Goal: Information Seeking & Learning: Learn about a topic

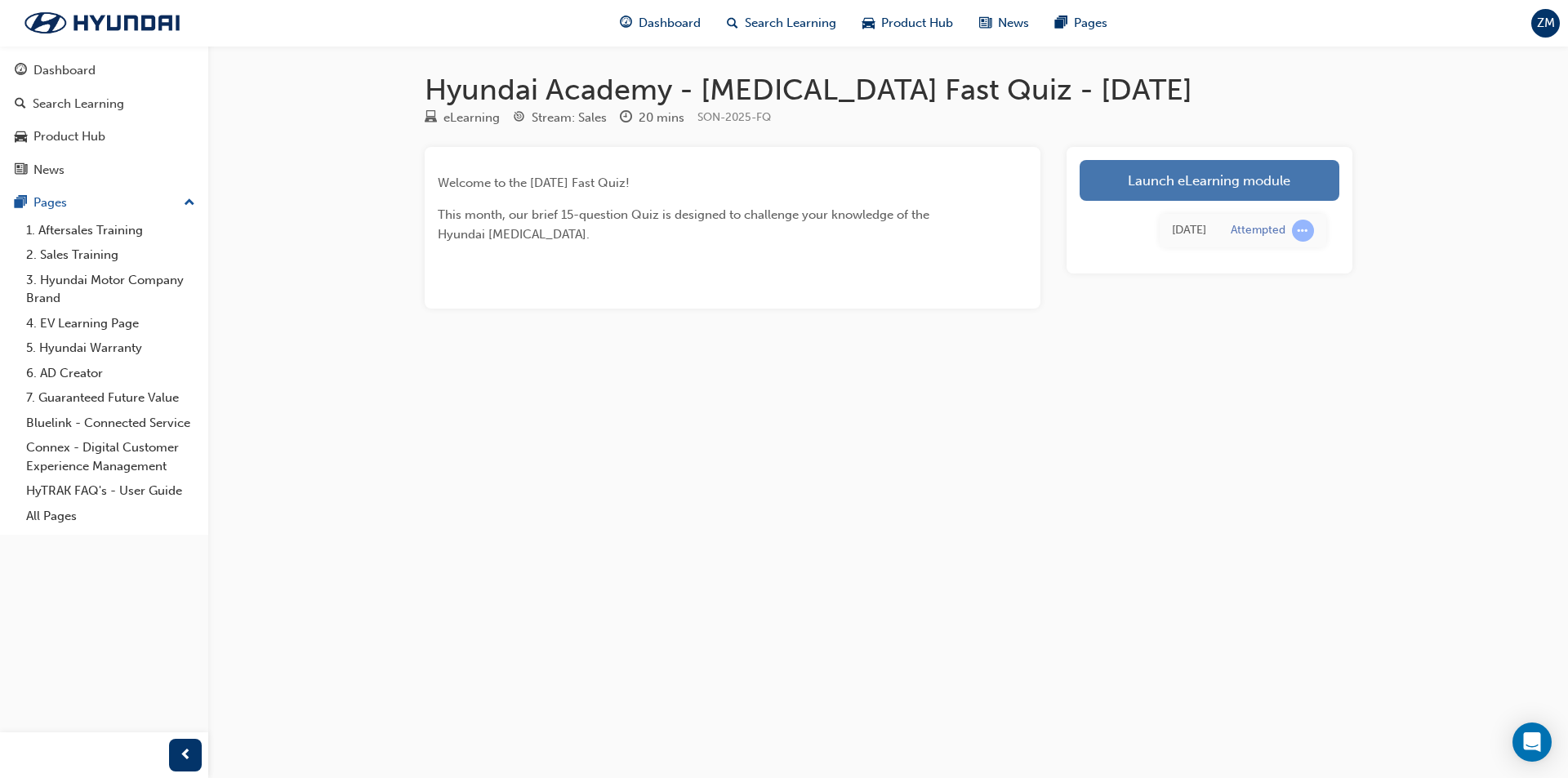
click at [1249, 171] on link "Launch eLearning module" at bounding box center [1210, 180] width 260 height 41
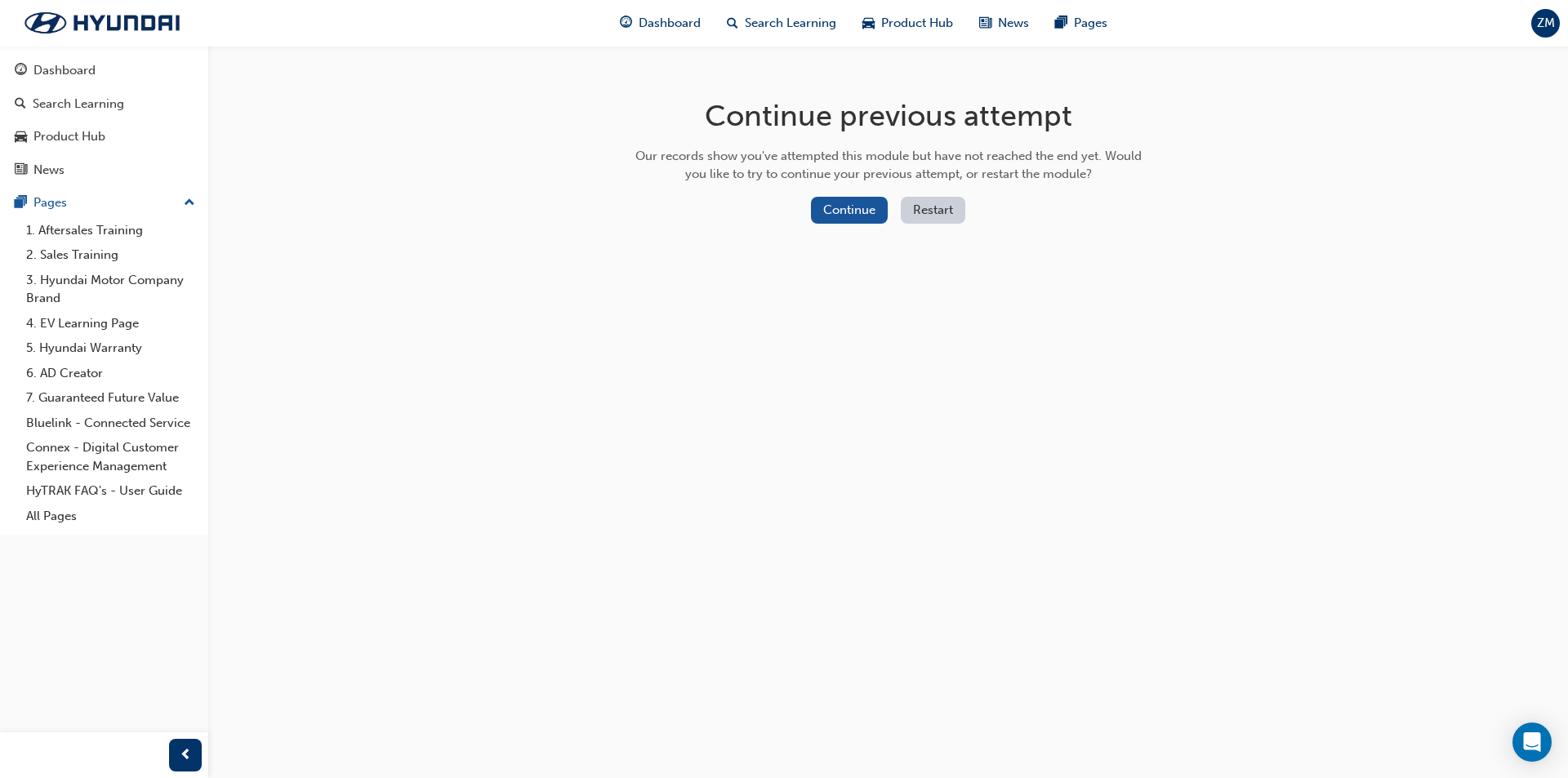
click at [921, 212] on button "Restart" at bounding box center [933, 210] width 65 height 27
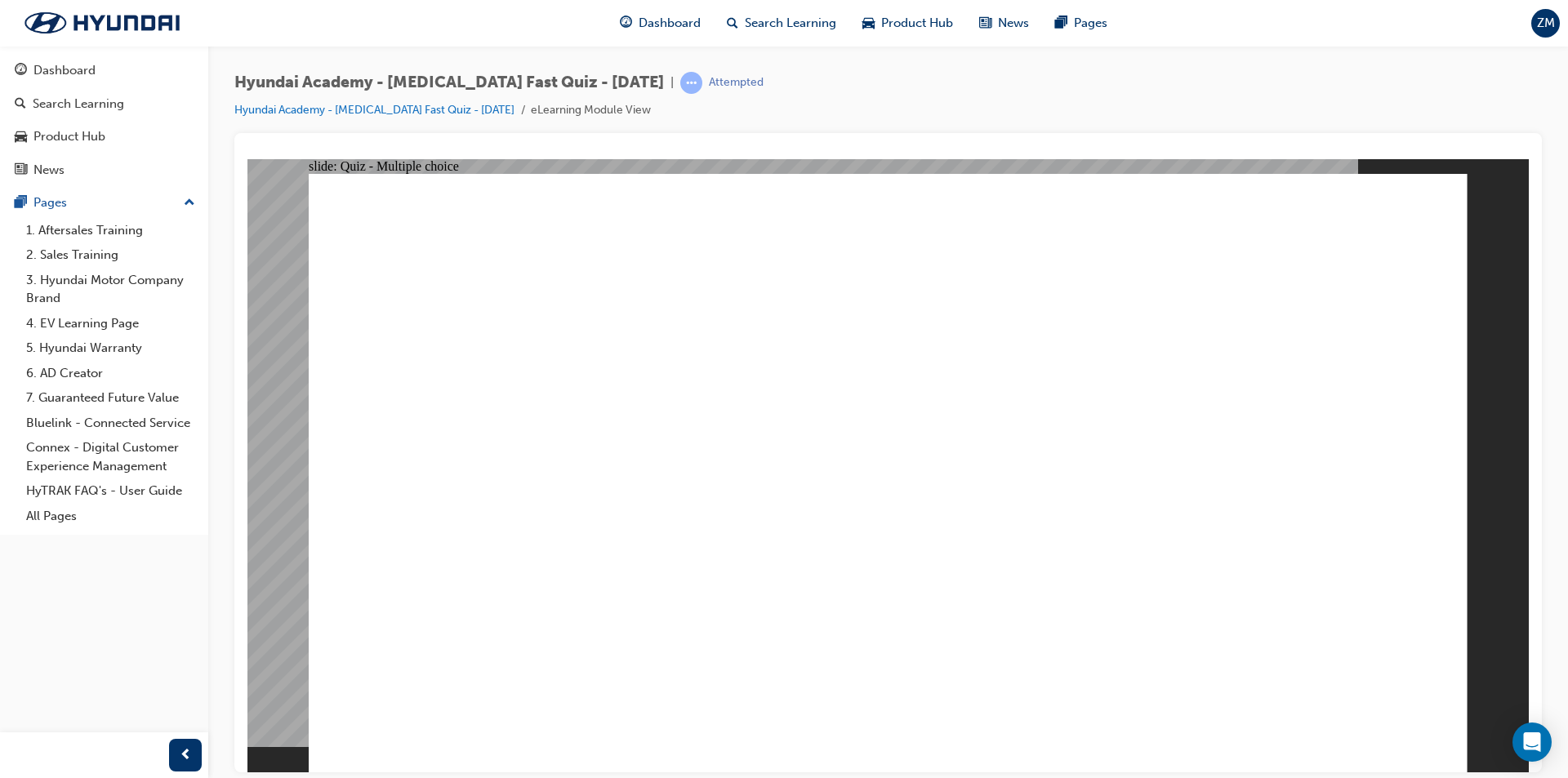
radio input "true"
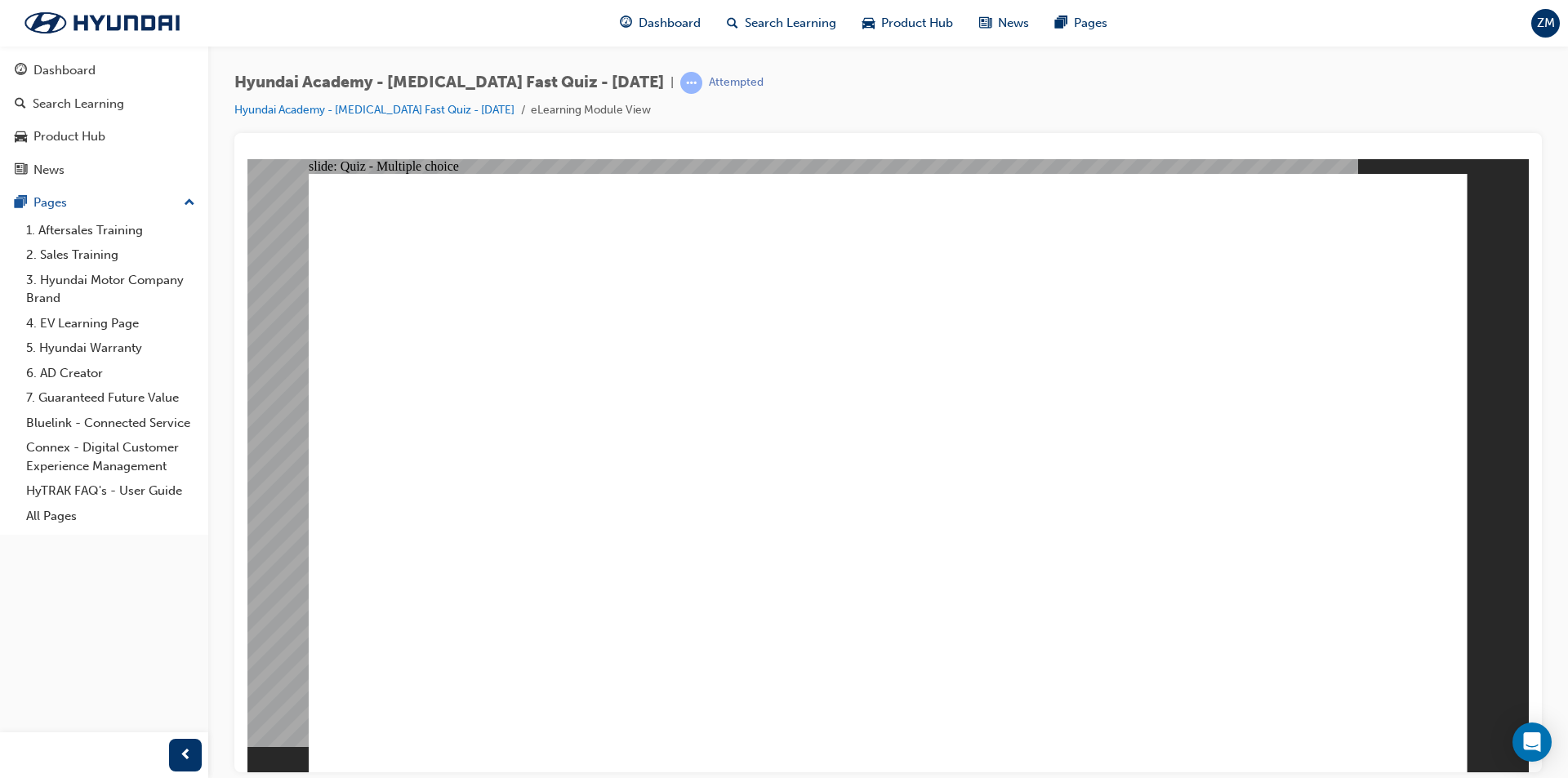
radio input "true"
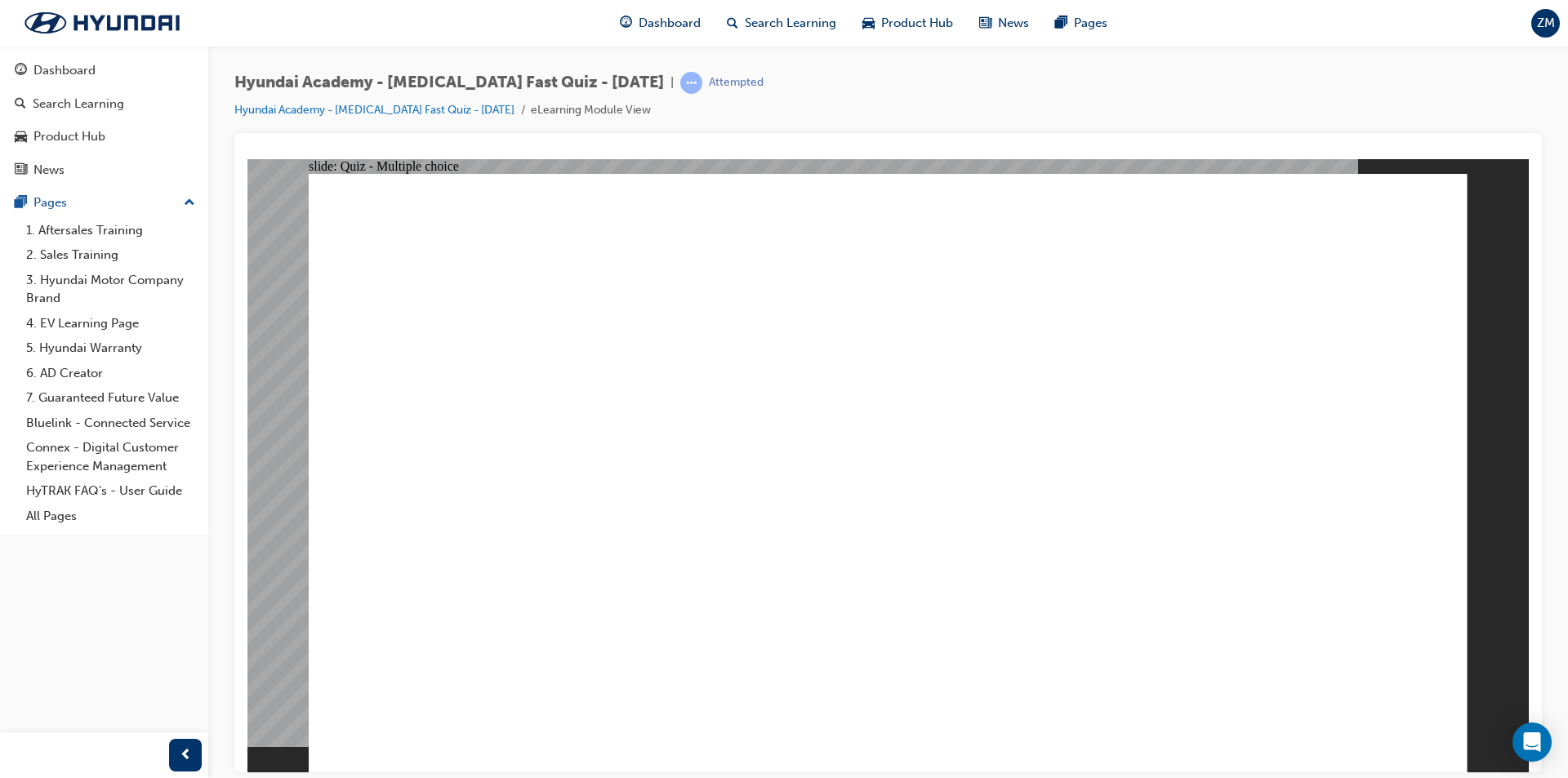
radio input "true"
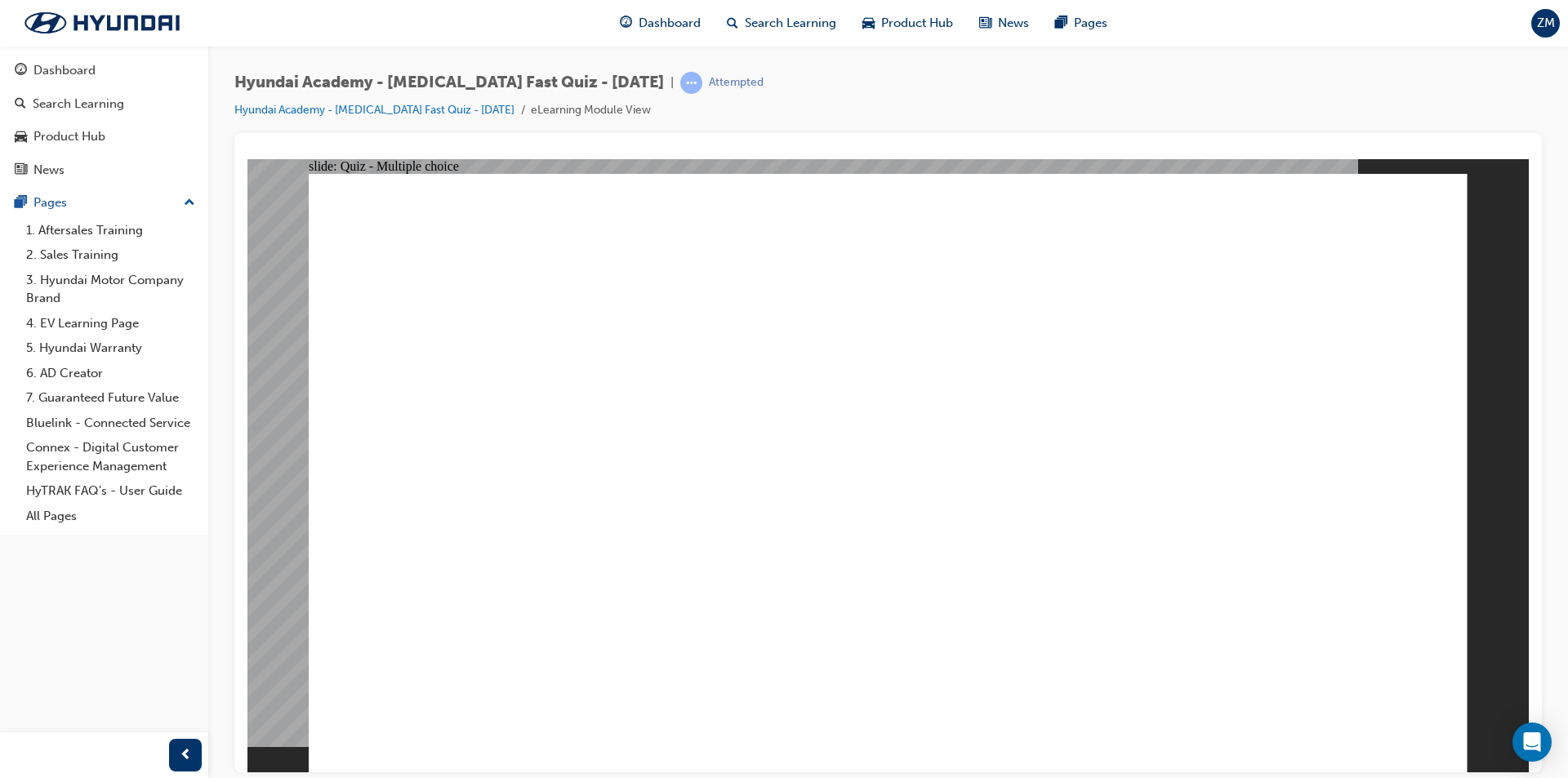
checkbox input "true"
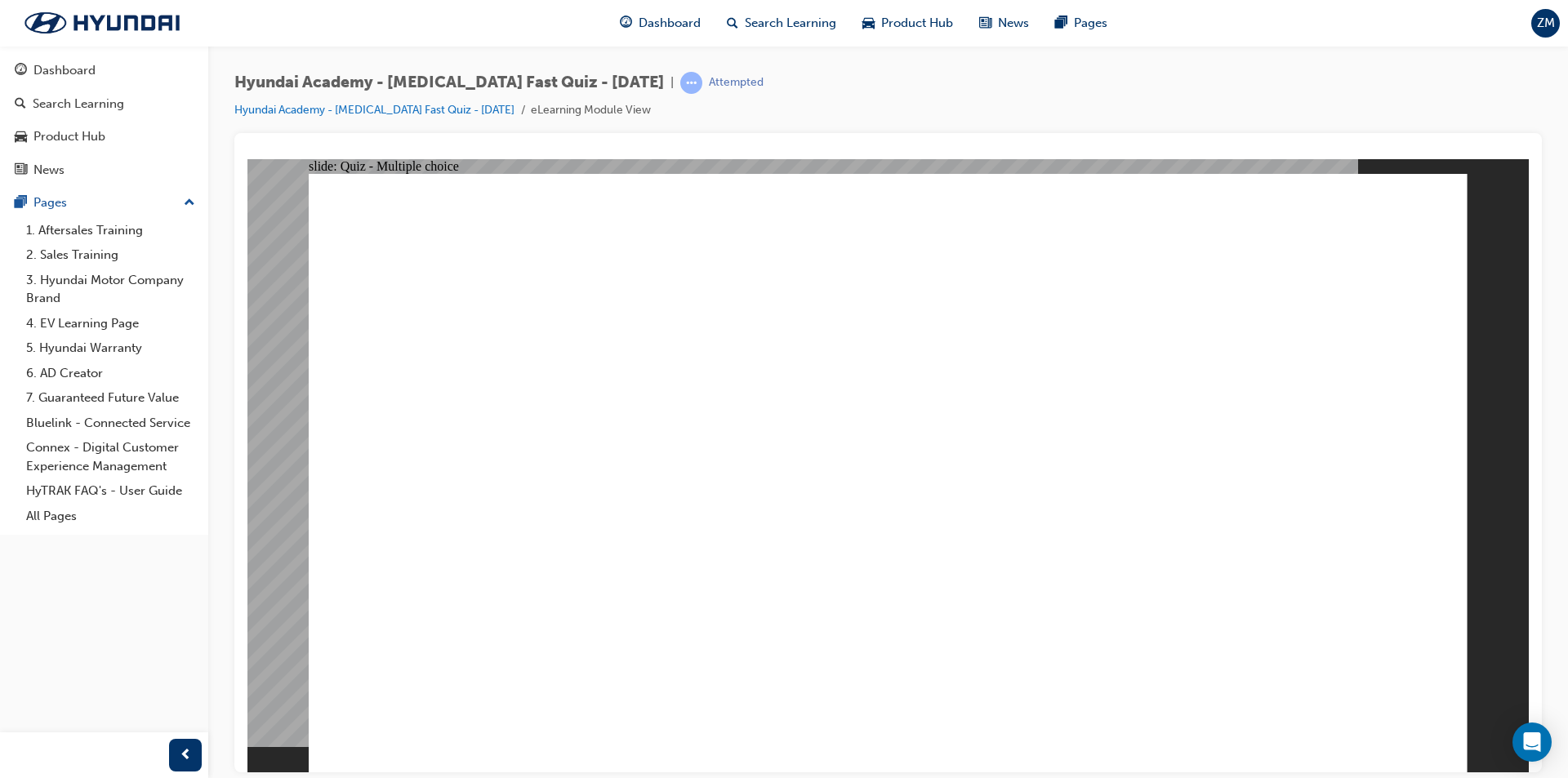
radio input "true"
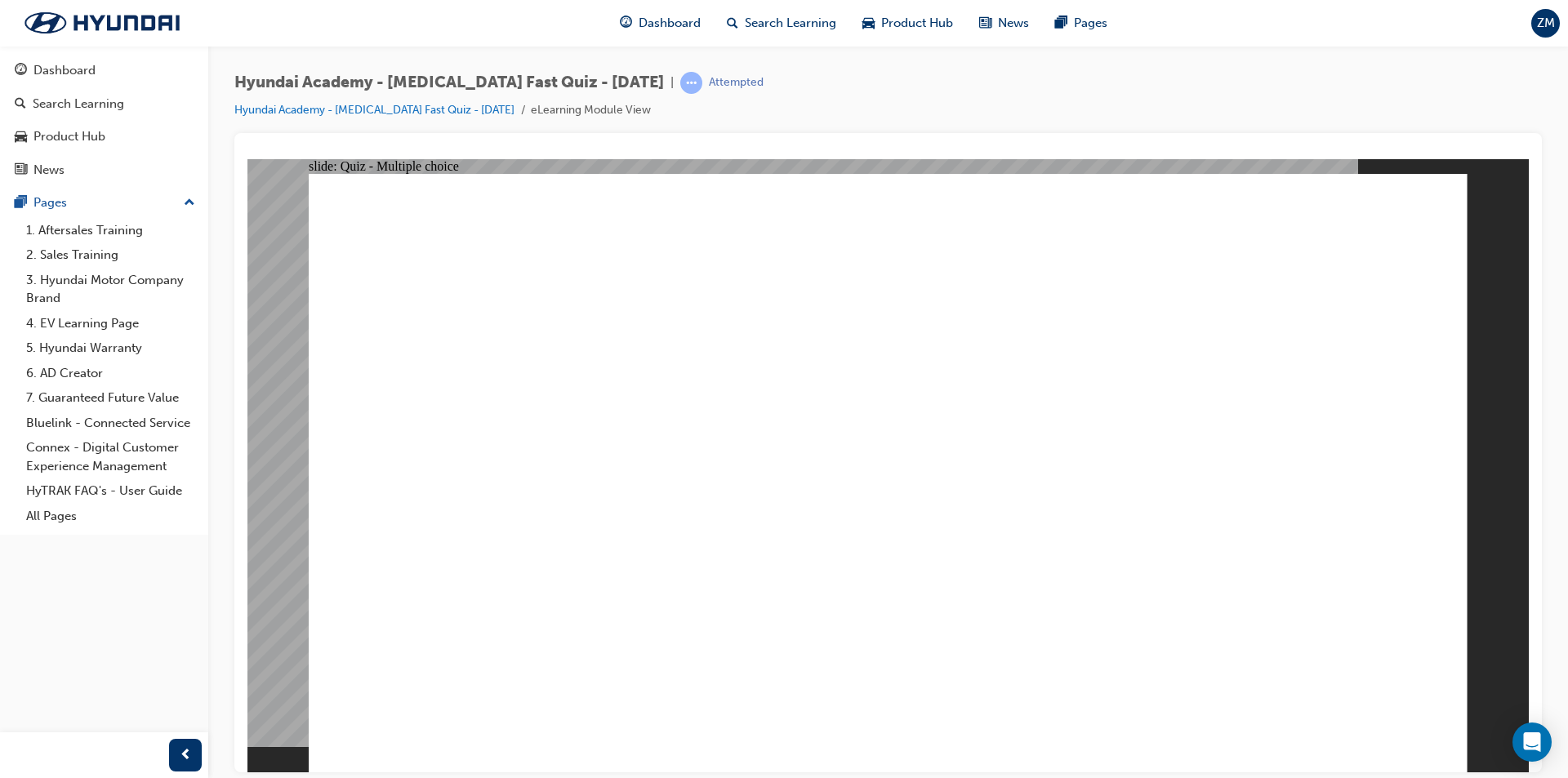
checkbox input "true"
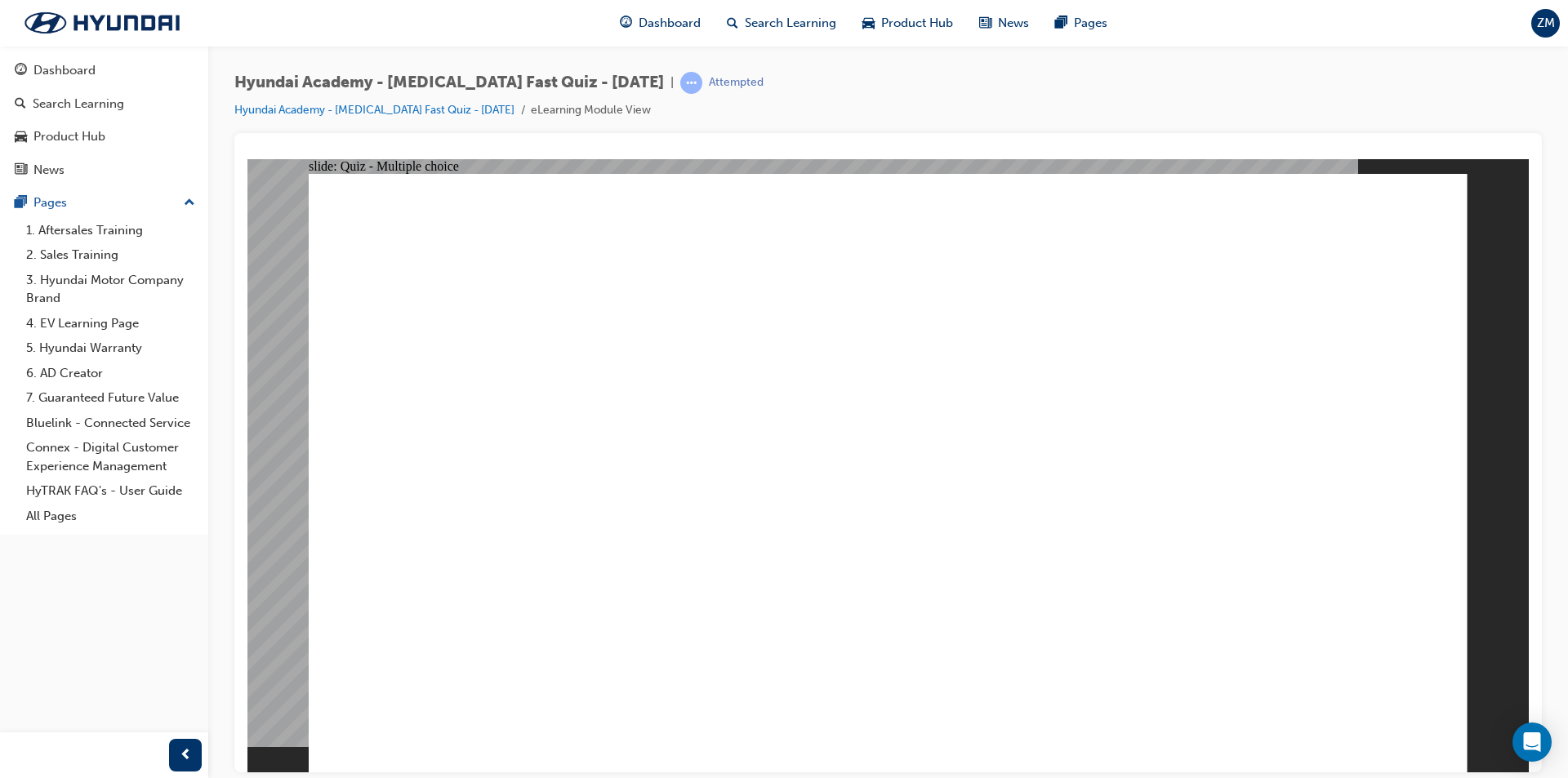
checkbox input "true"
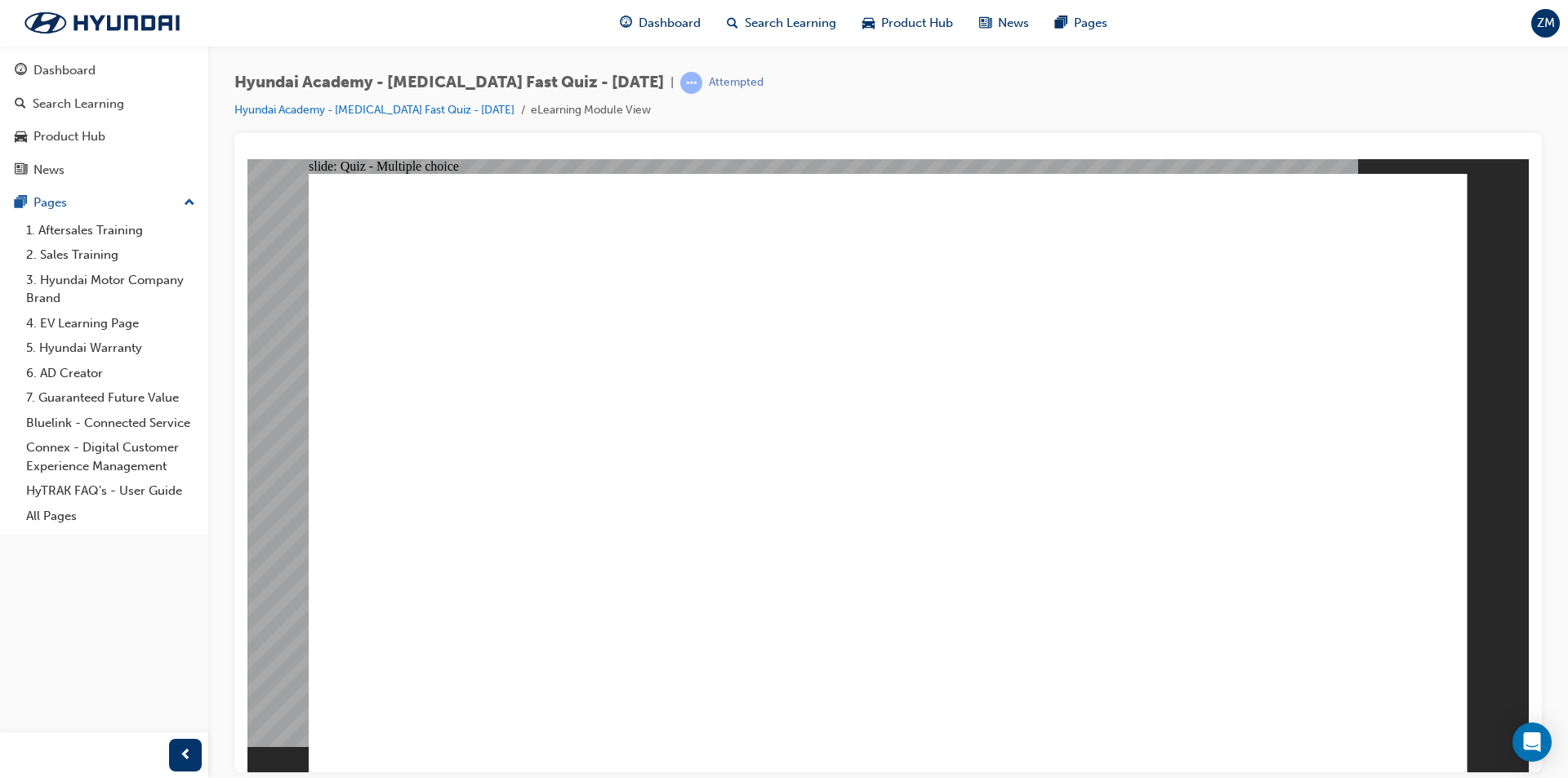
radio input "true"
checkbox input "true"
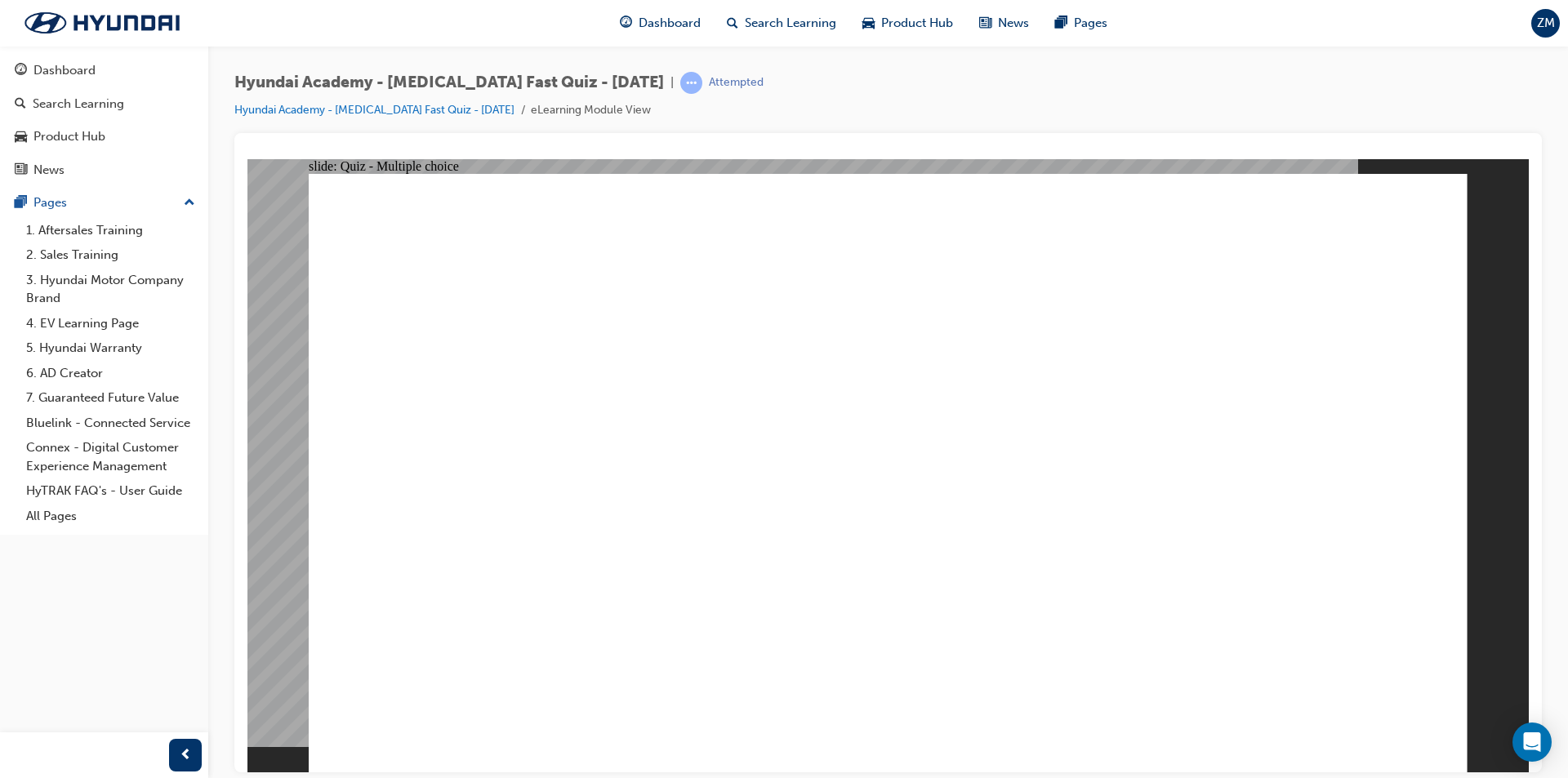
checkbox input "true"
checkbox input "false"
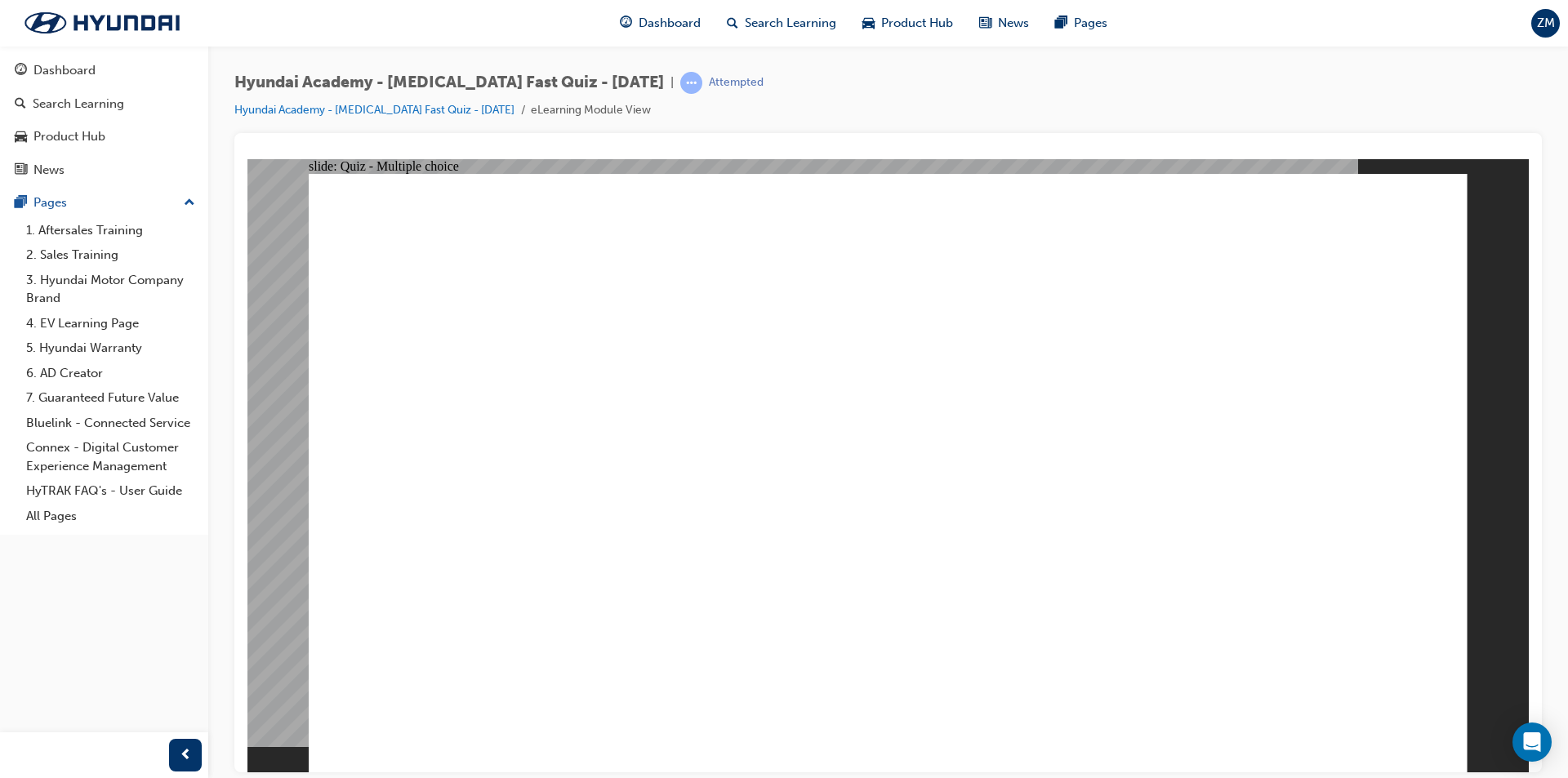
checkbox input "true"
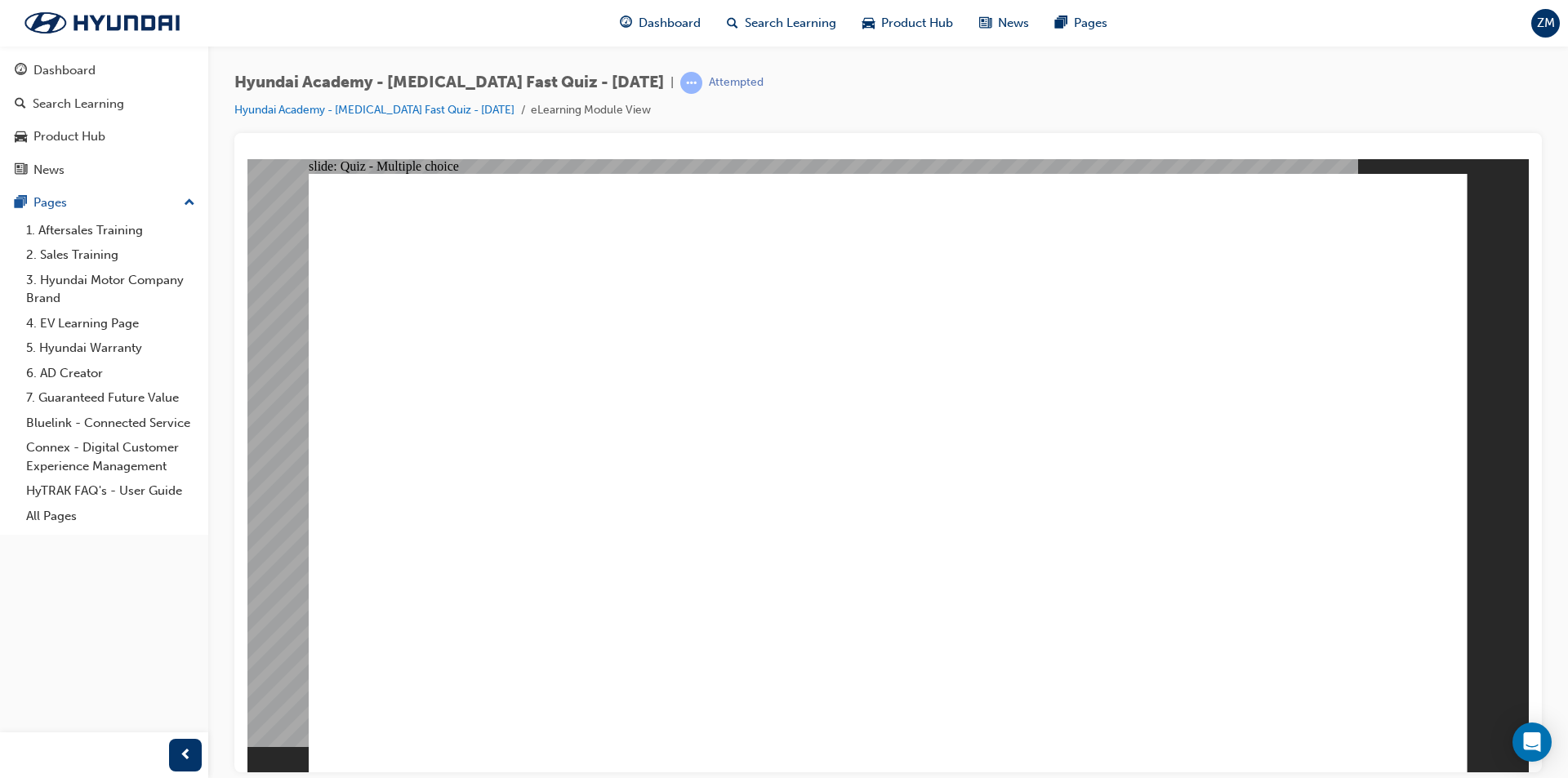
checkbox input "true"
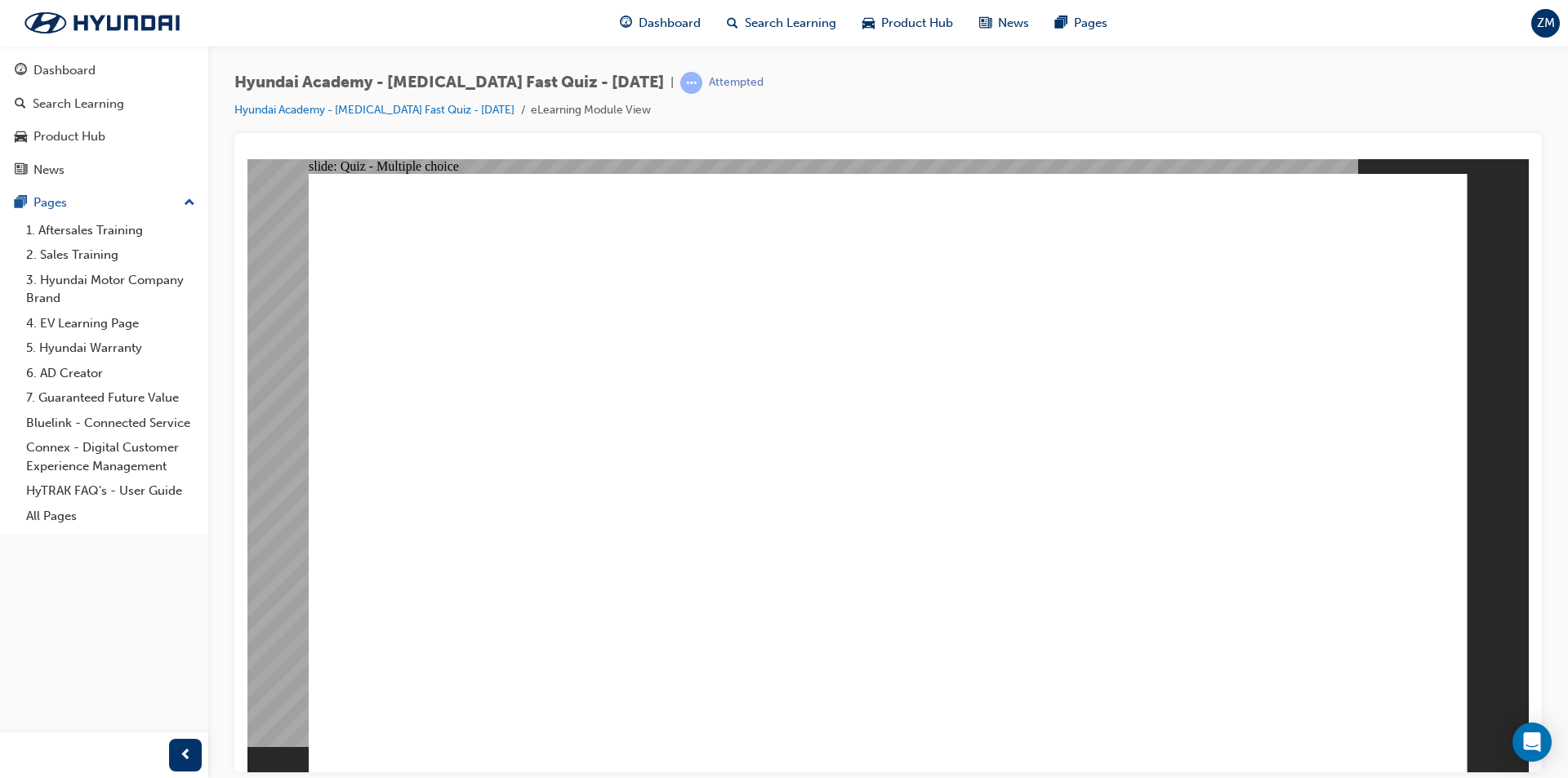
radio input "false"
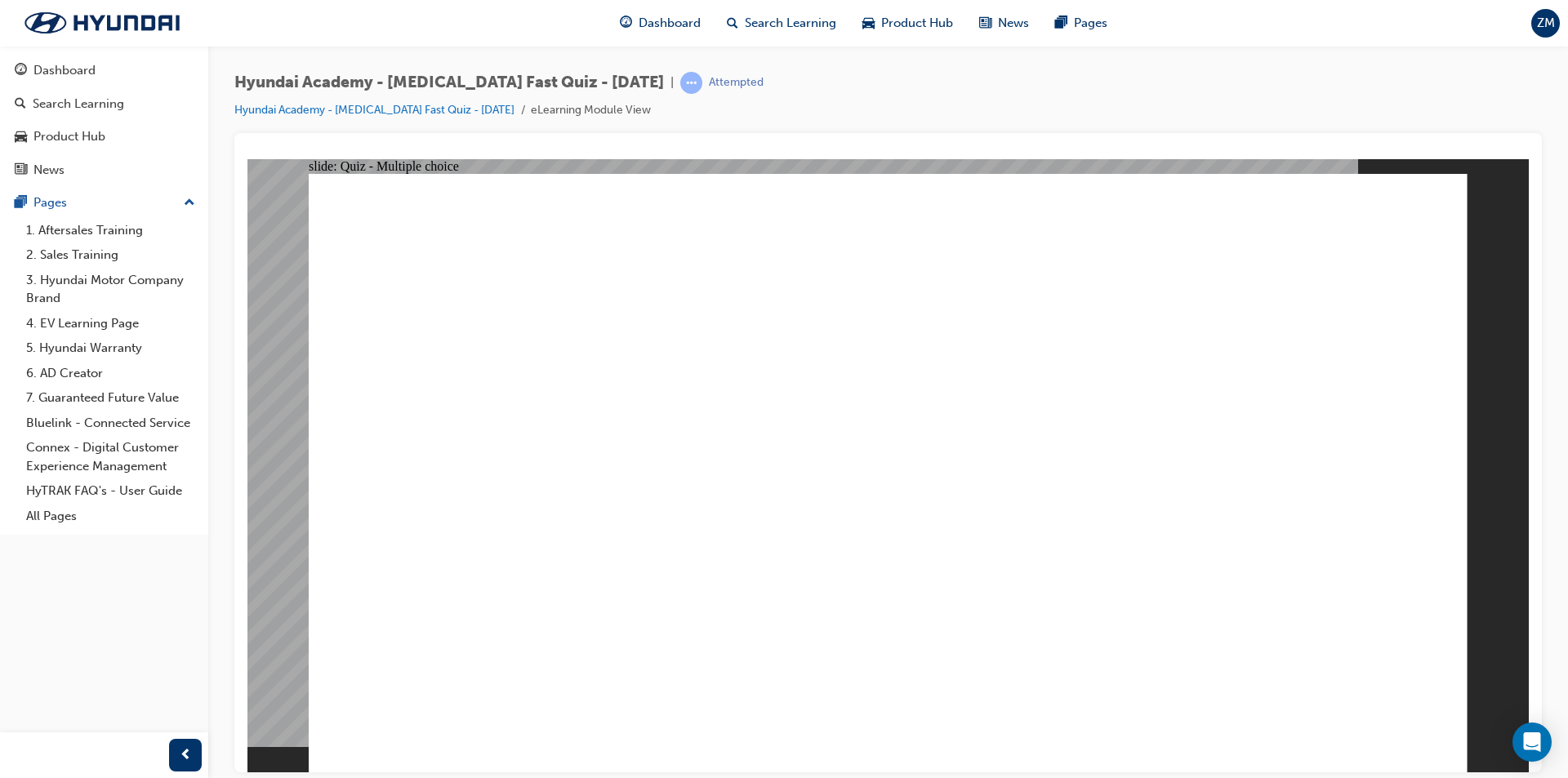
radio input "false"
radio input "true"
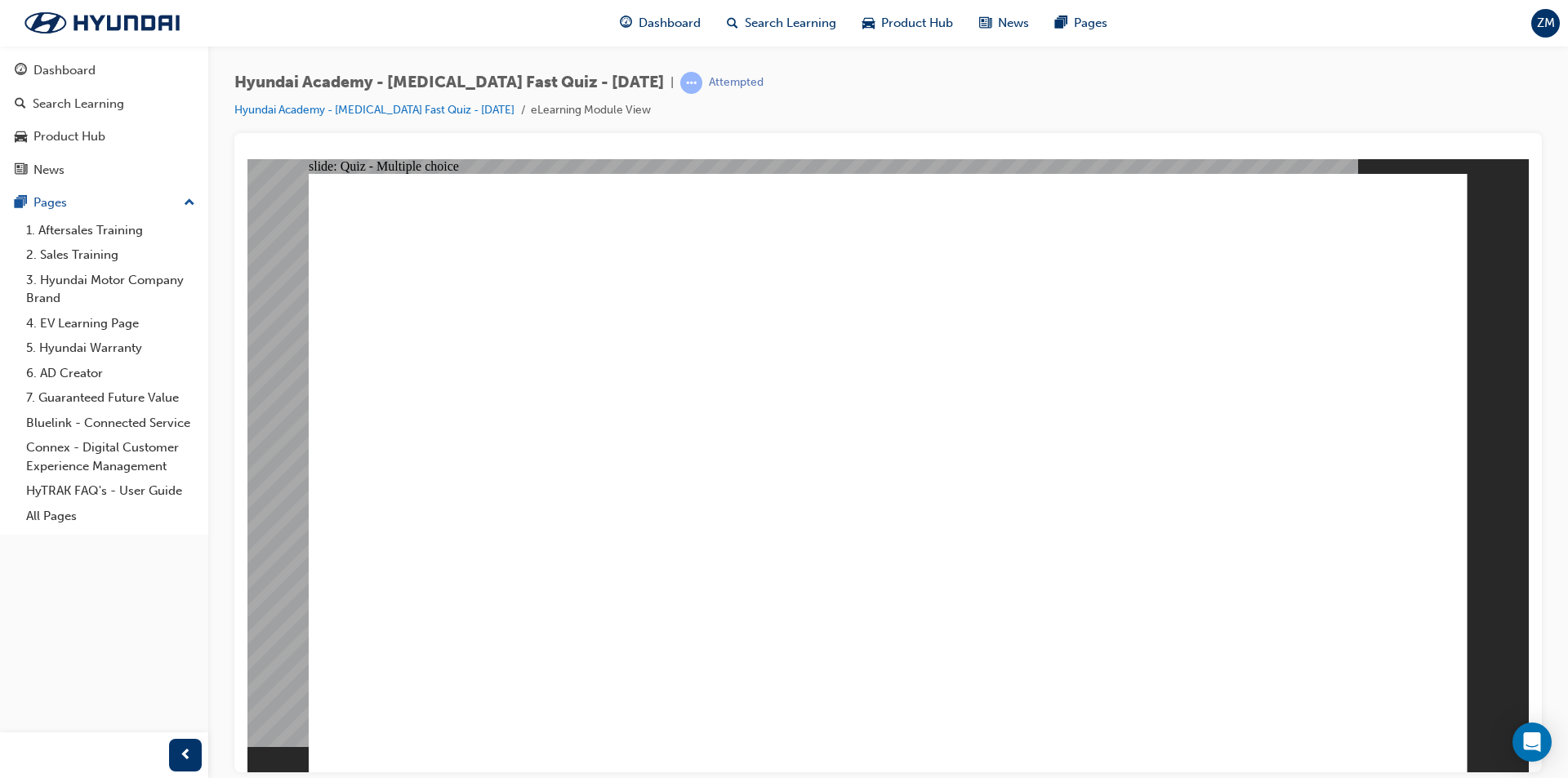
radio input "false"
radio input "true"
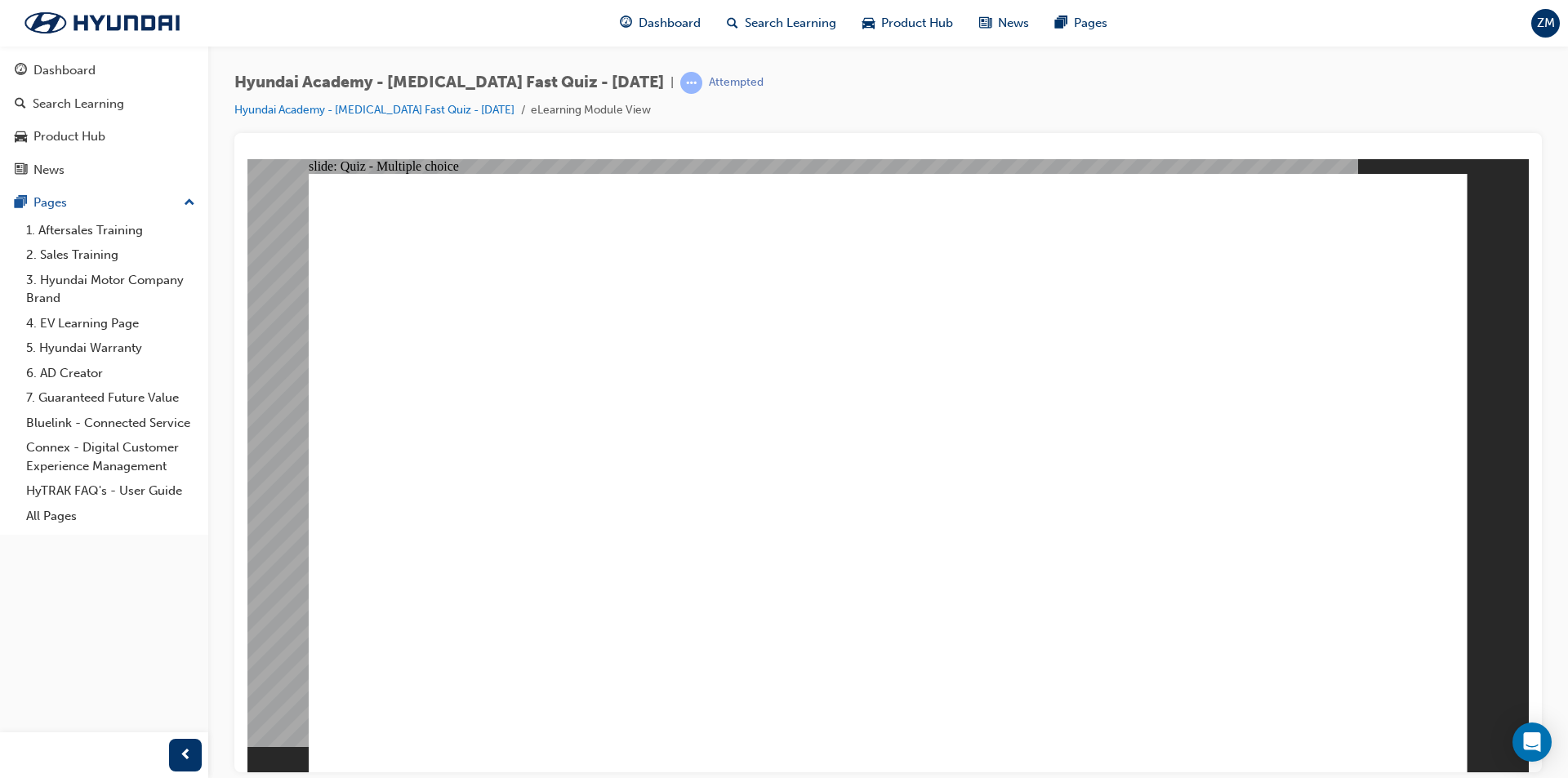
radio input "true"
radio input "false"
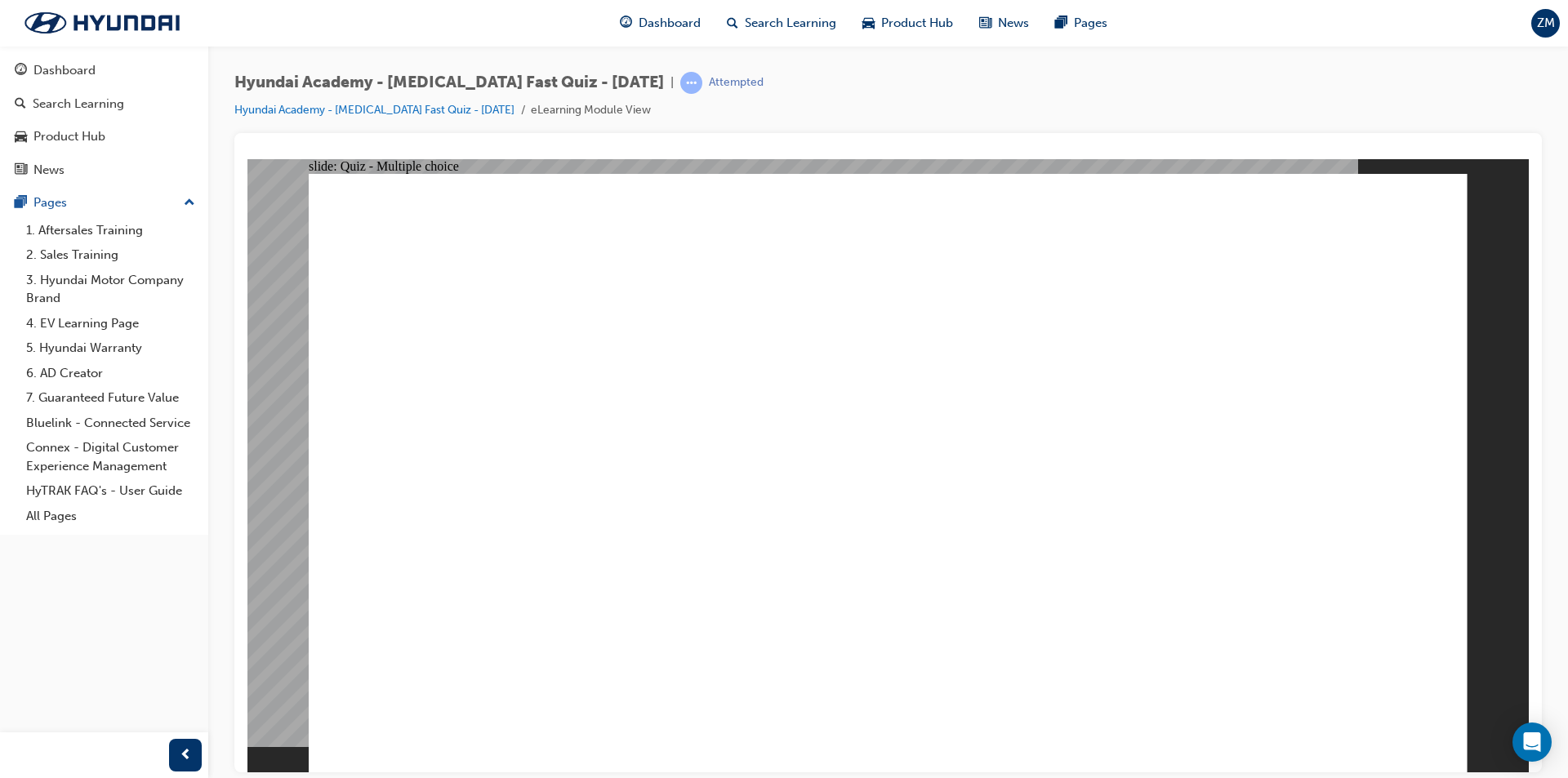
radio input "true"
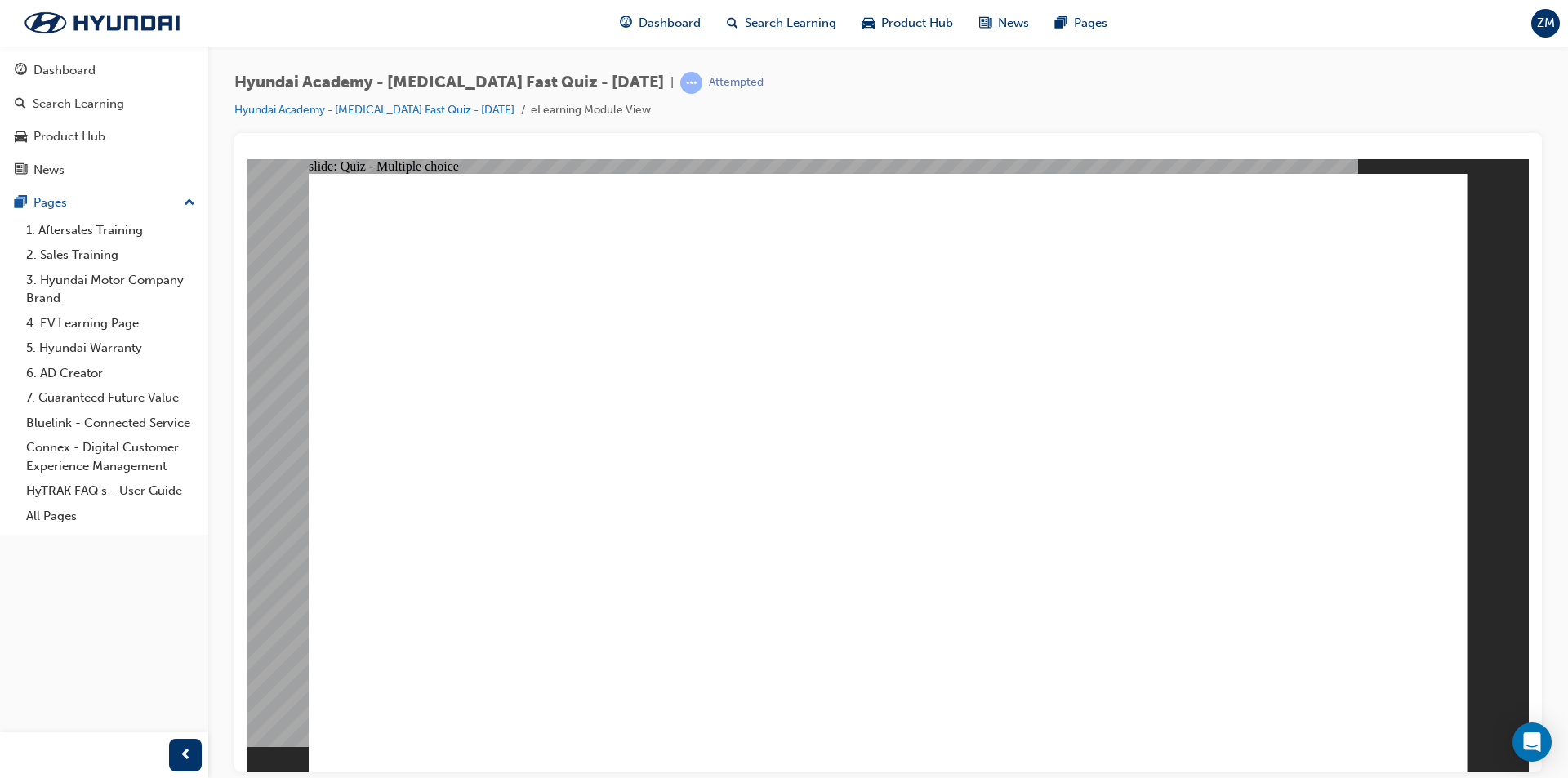
radio input "false"
radio input "true"
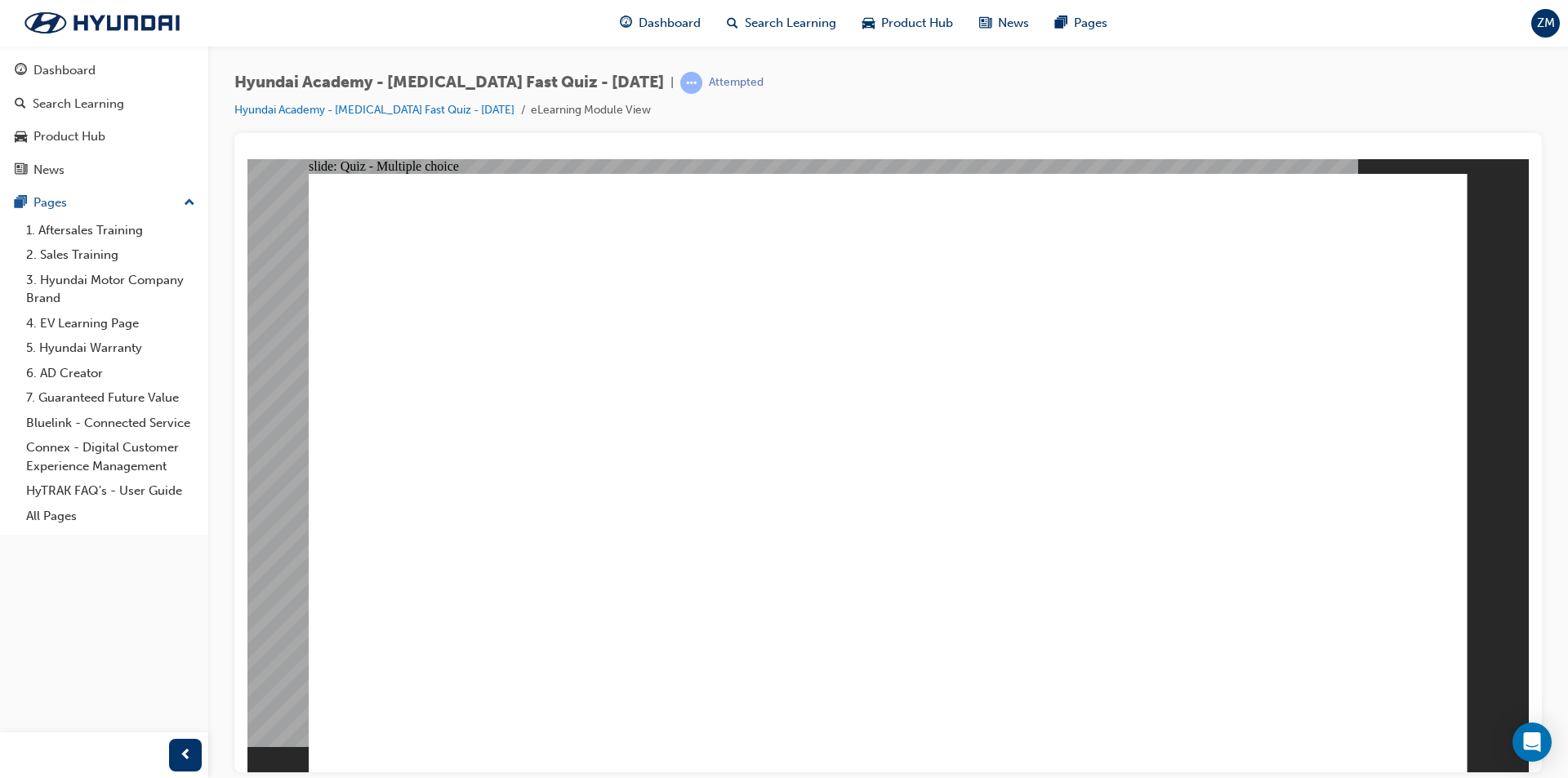
checkbox input "true"
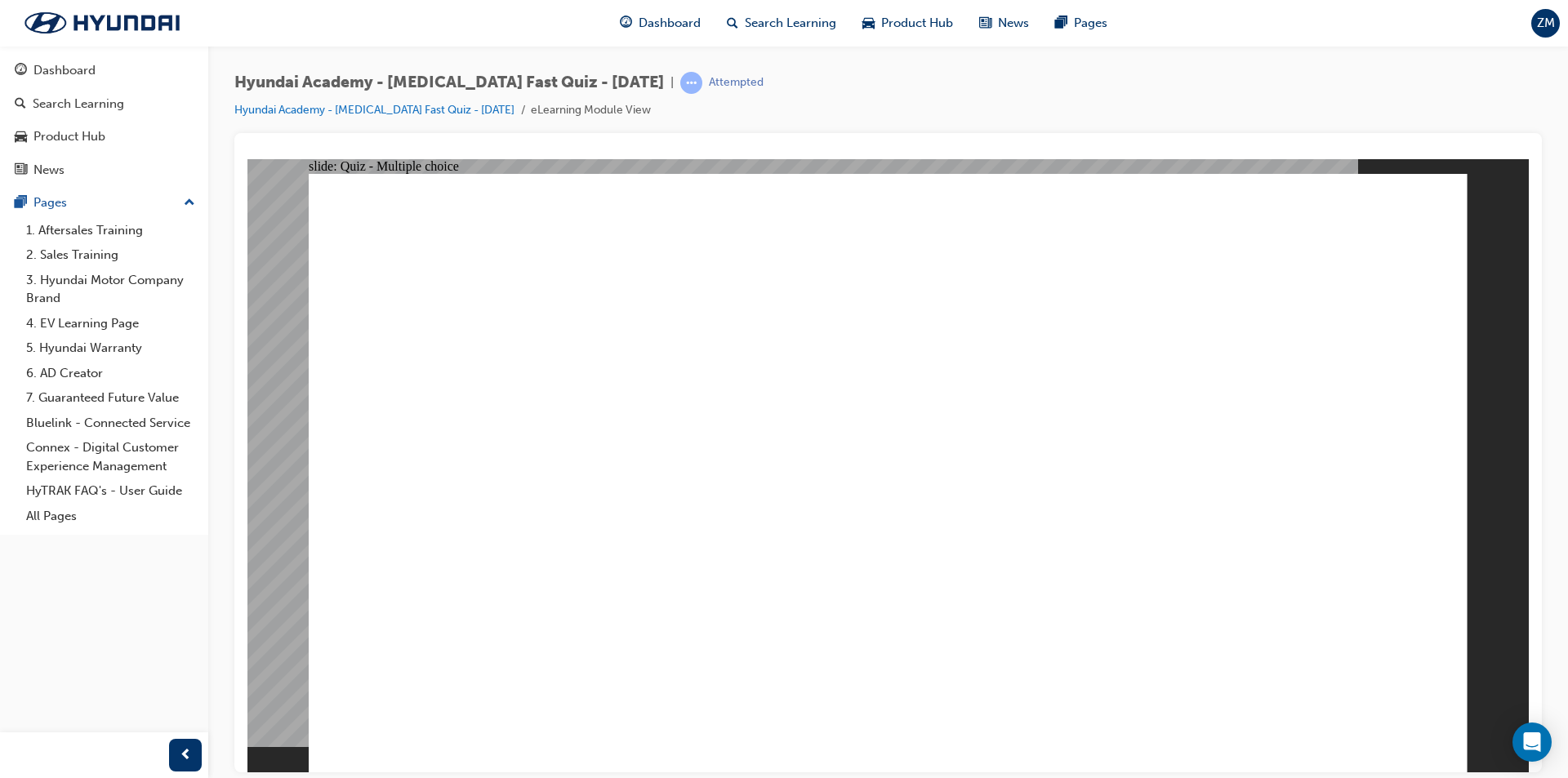
checkbox input "true"
radio input "true"
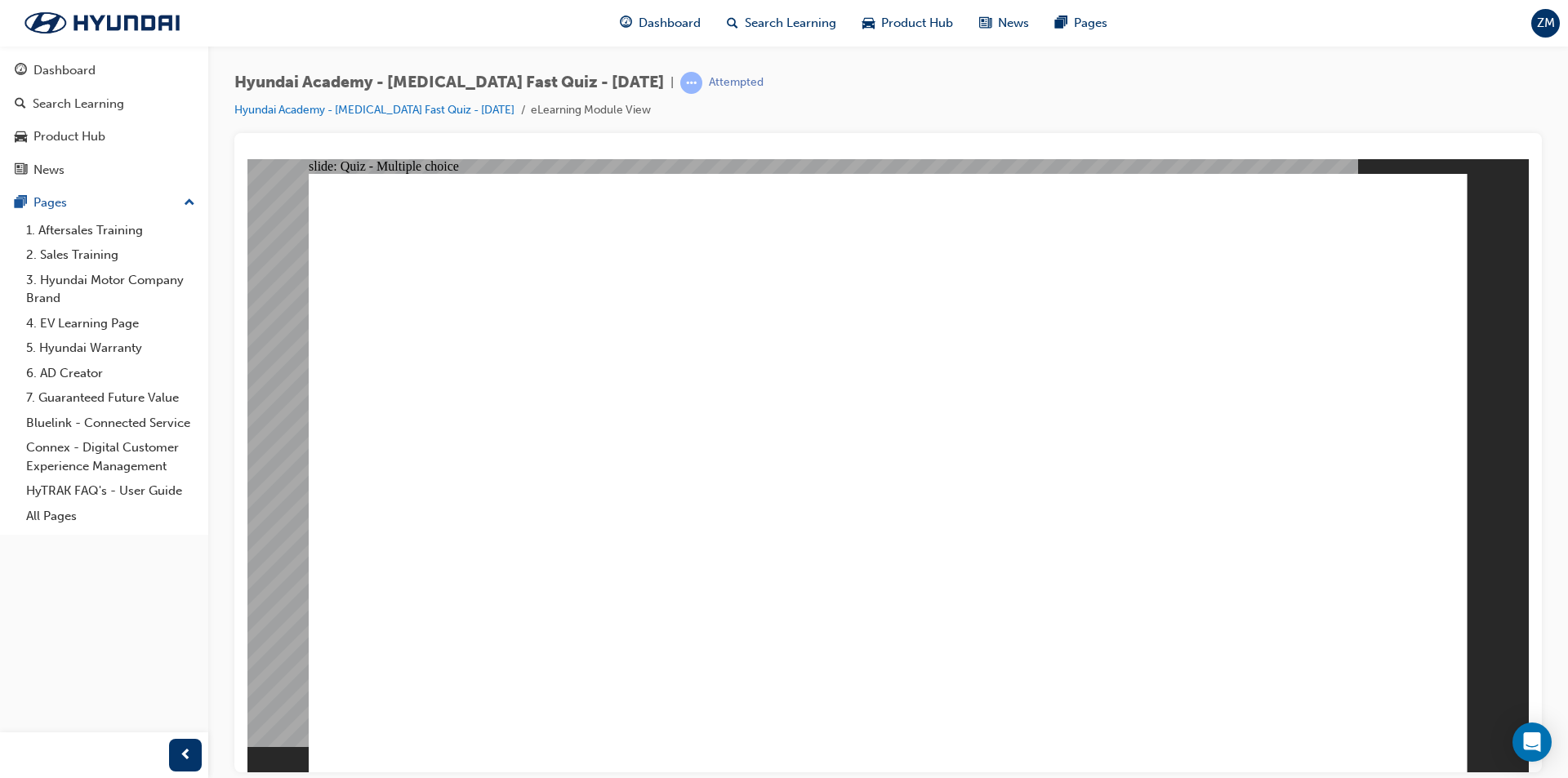
radio input "false"
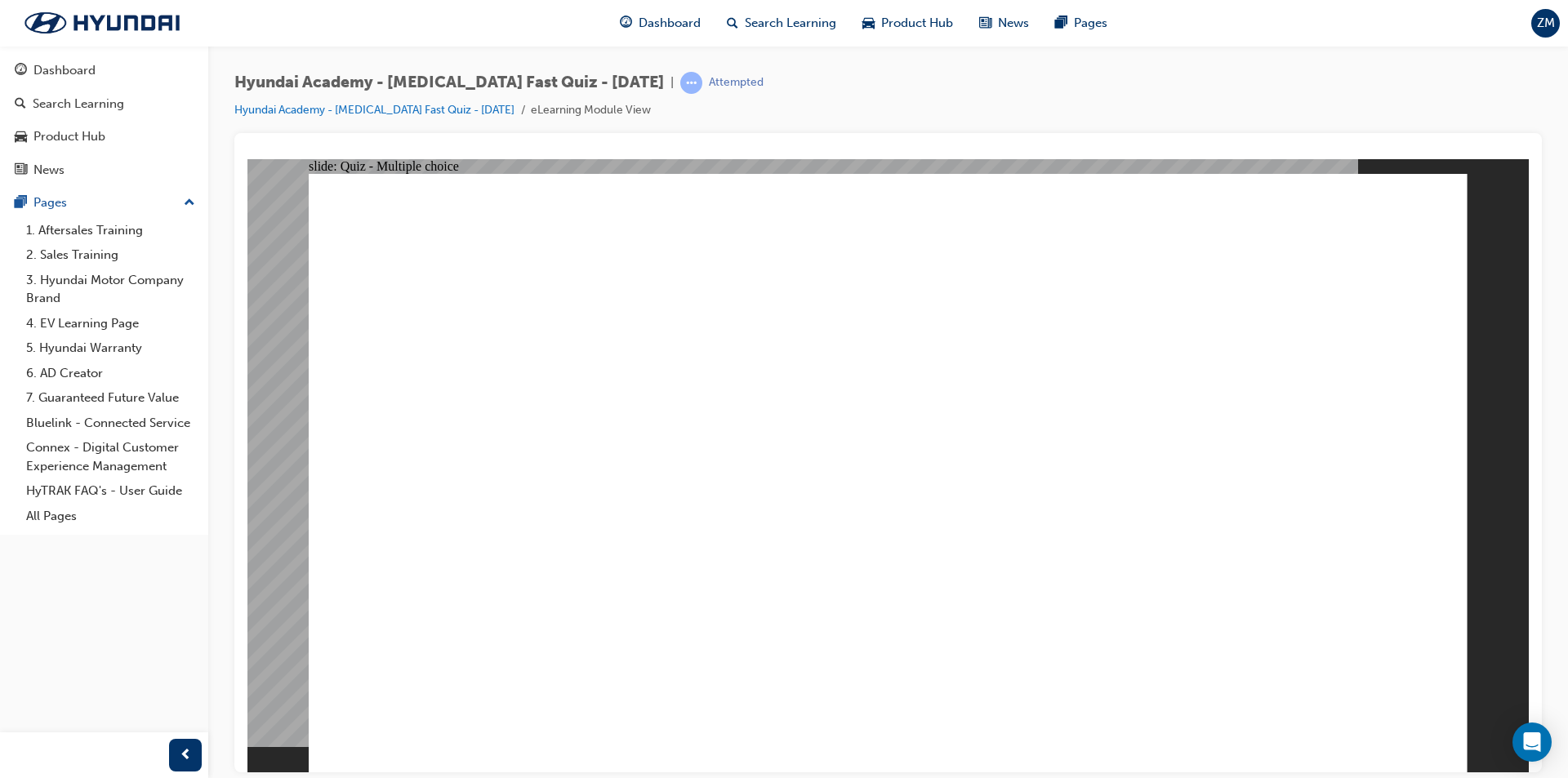
radio input "true"
radio input "false"
radio input "true"
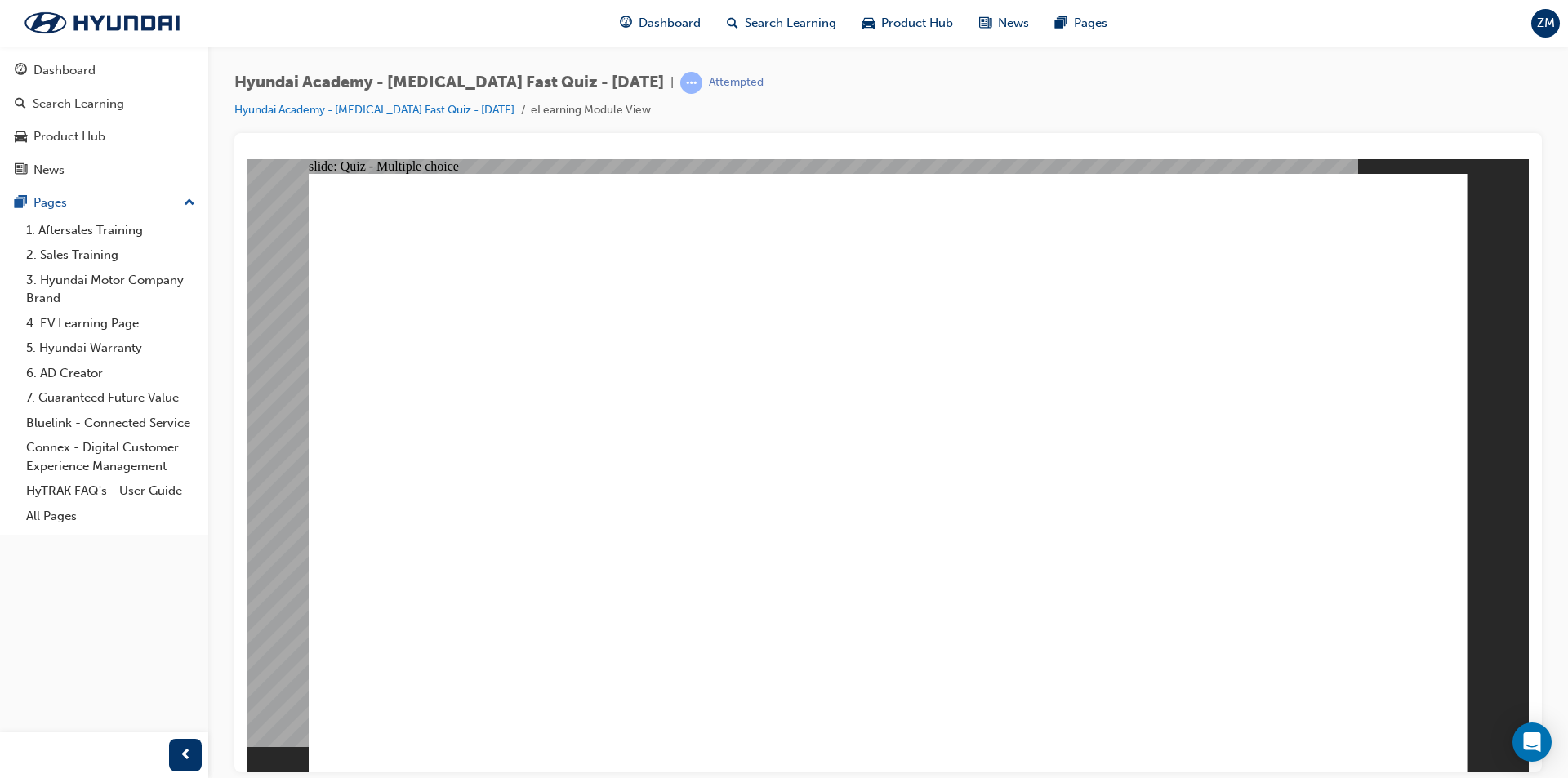
radio input "true"
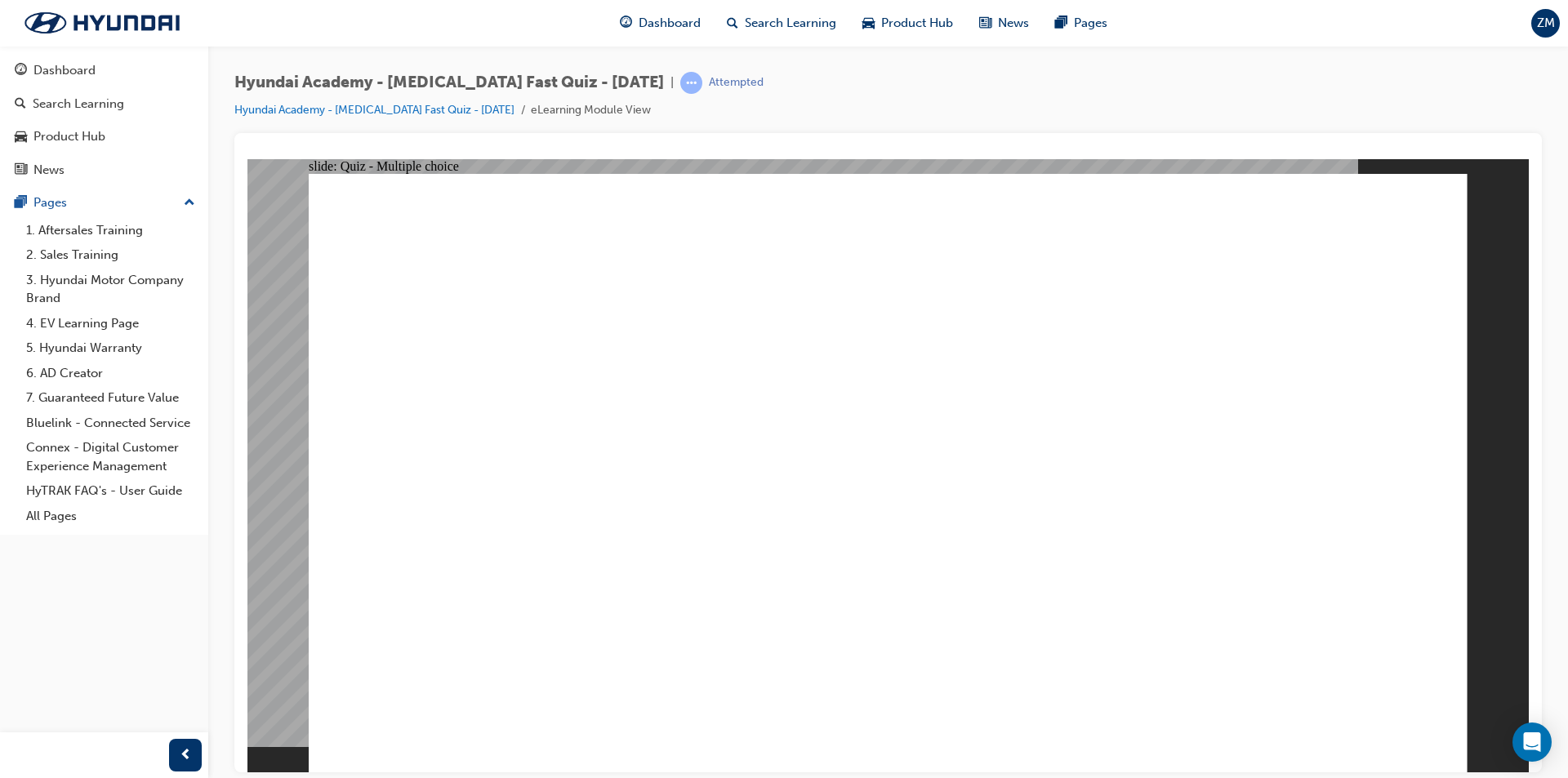
radio input "true"
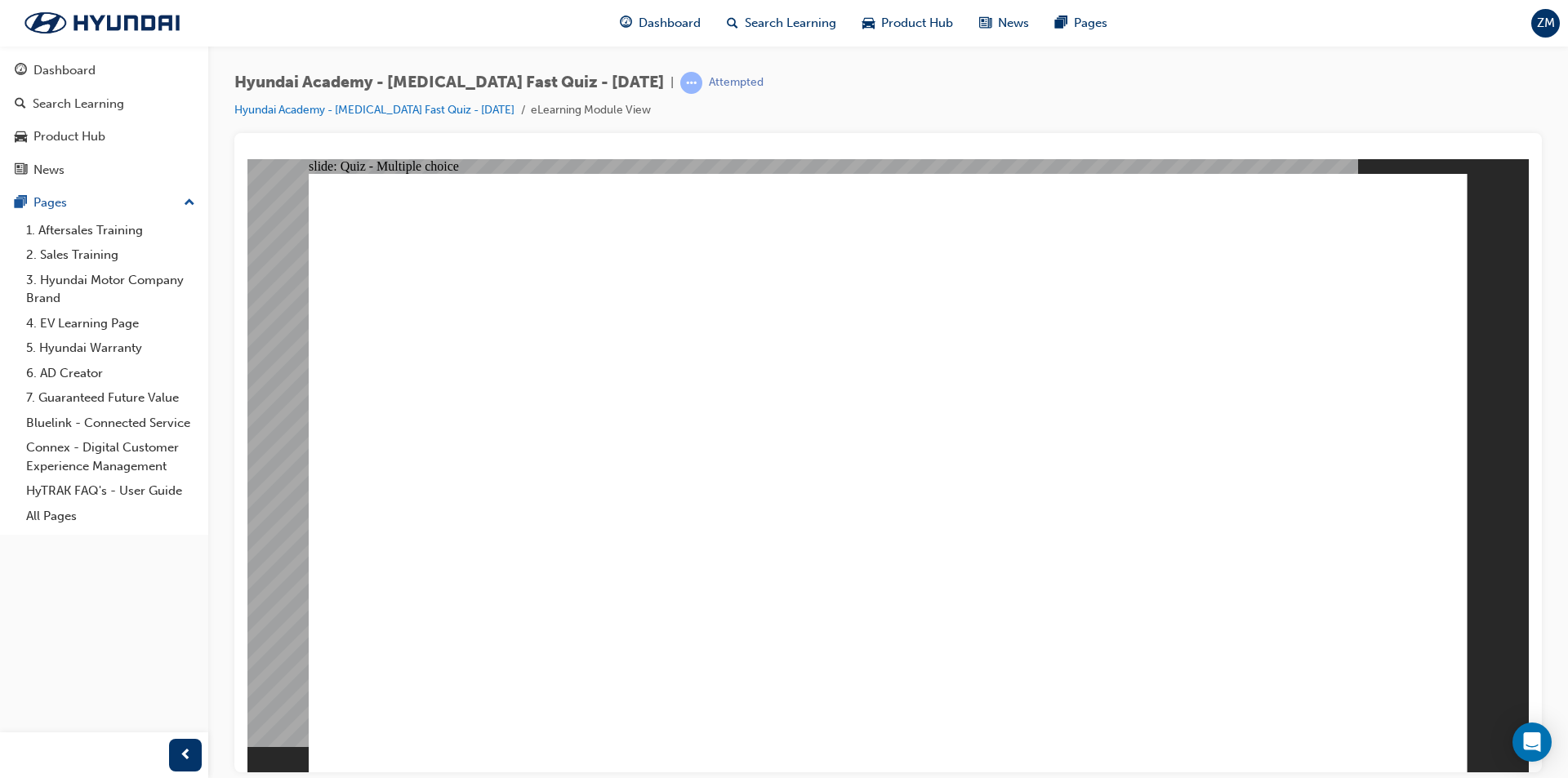
radio input "true"
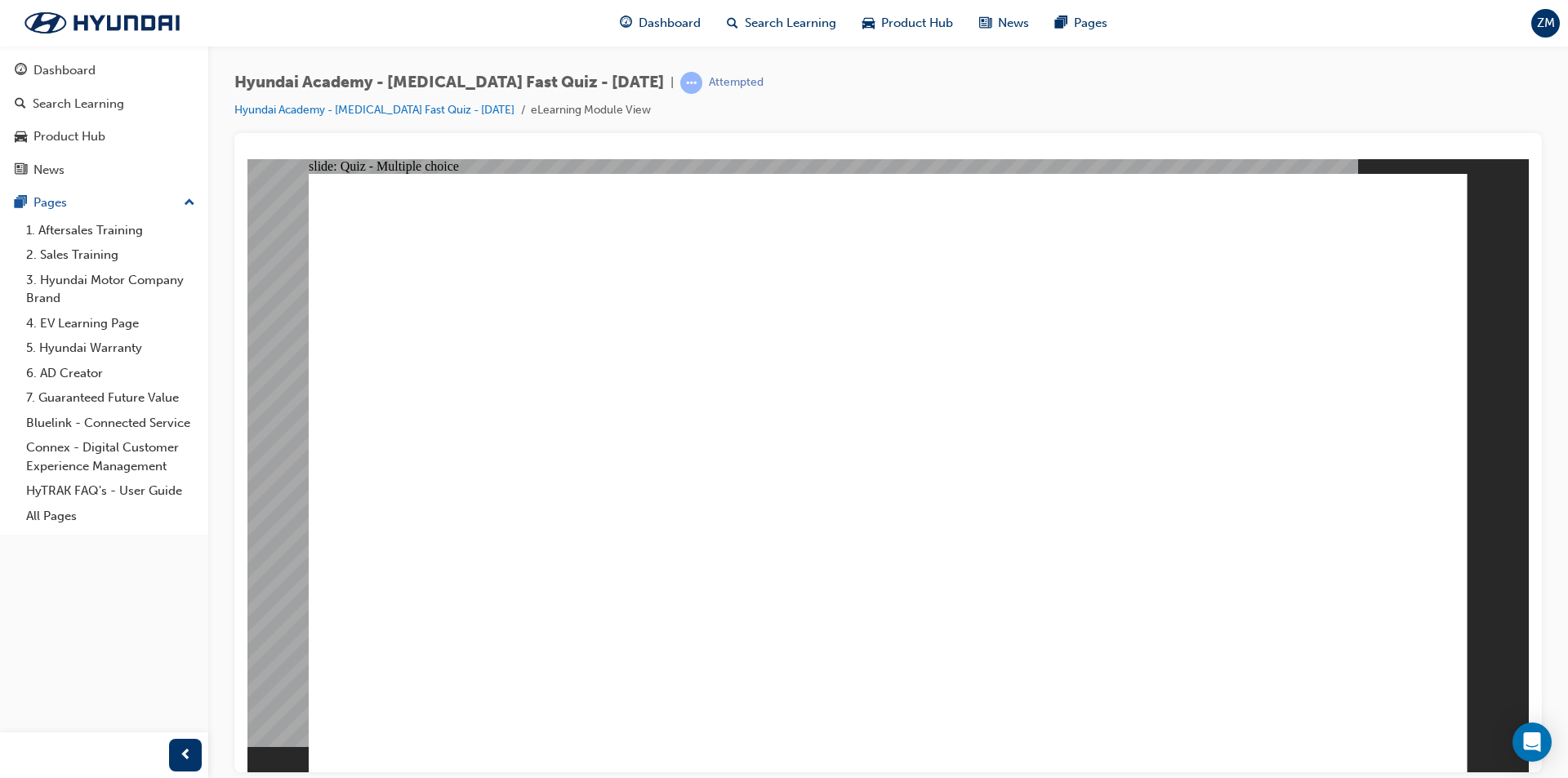
radio input "true"
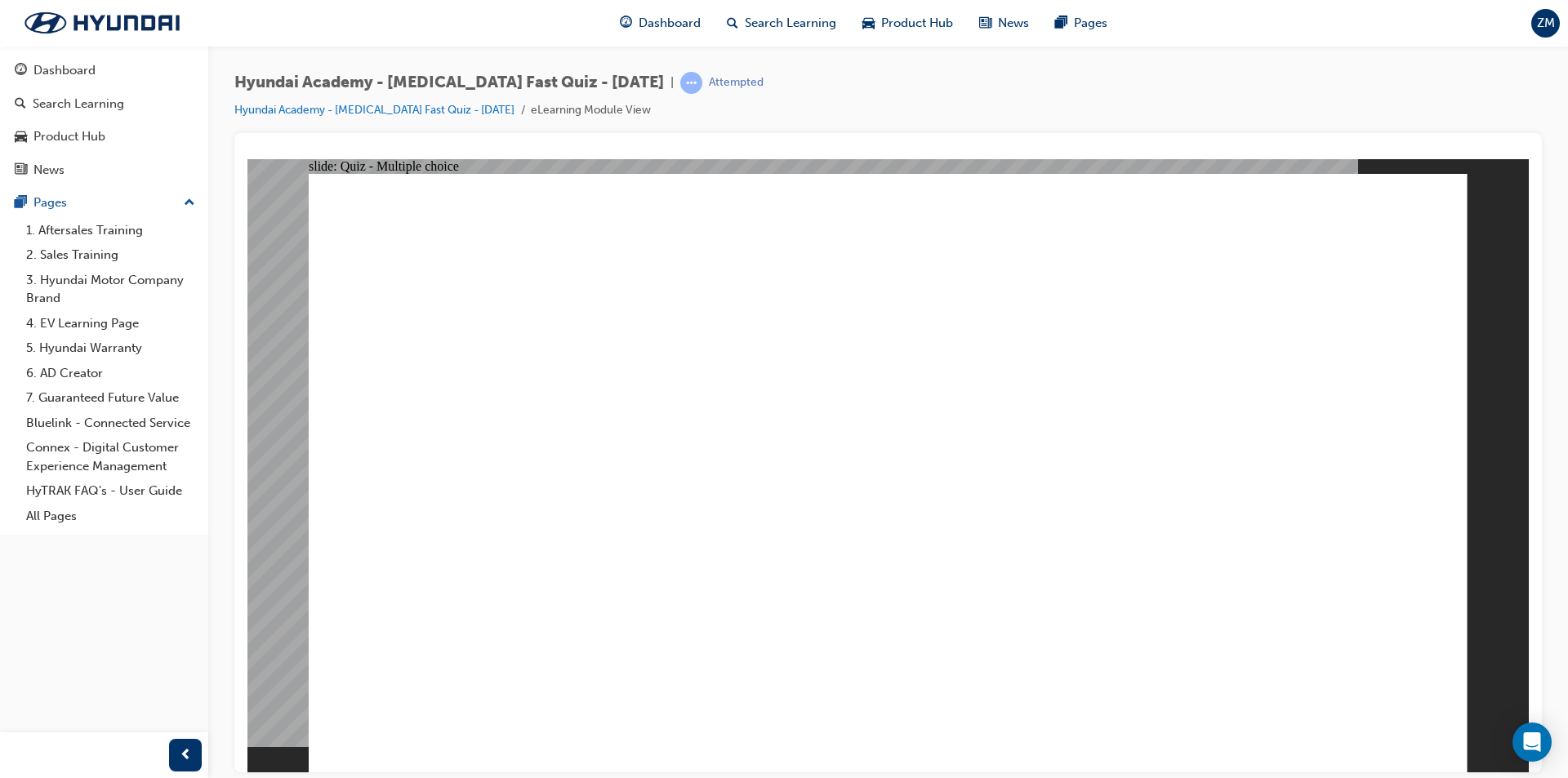
radio input "true"
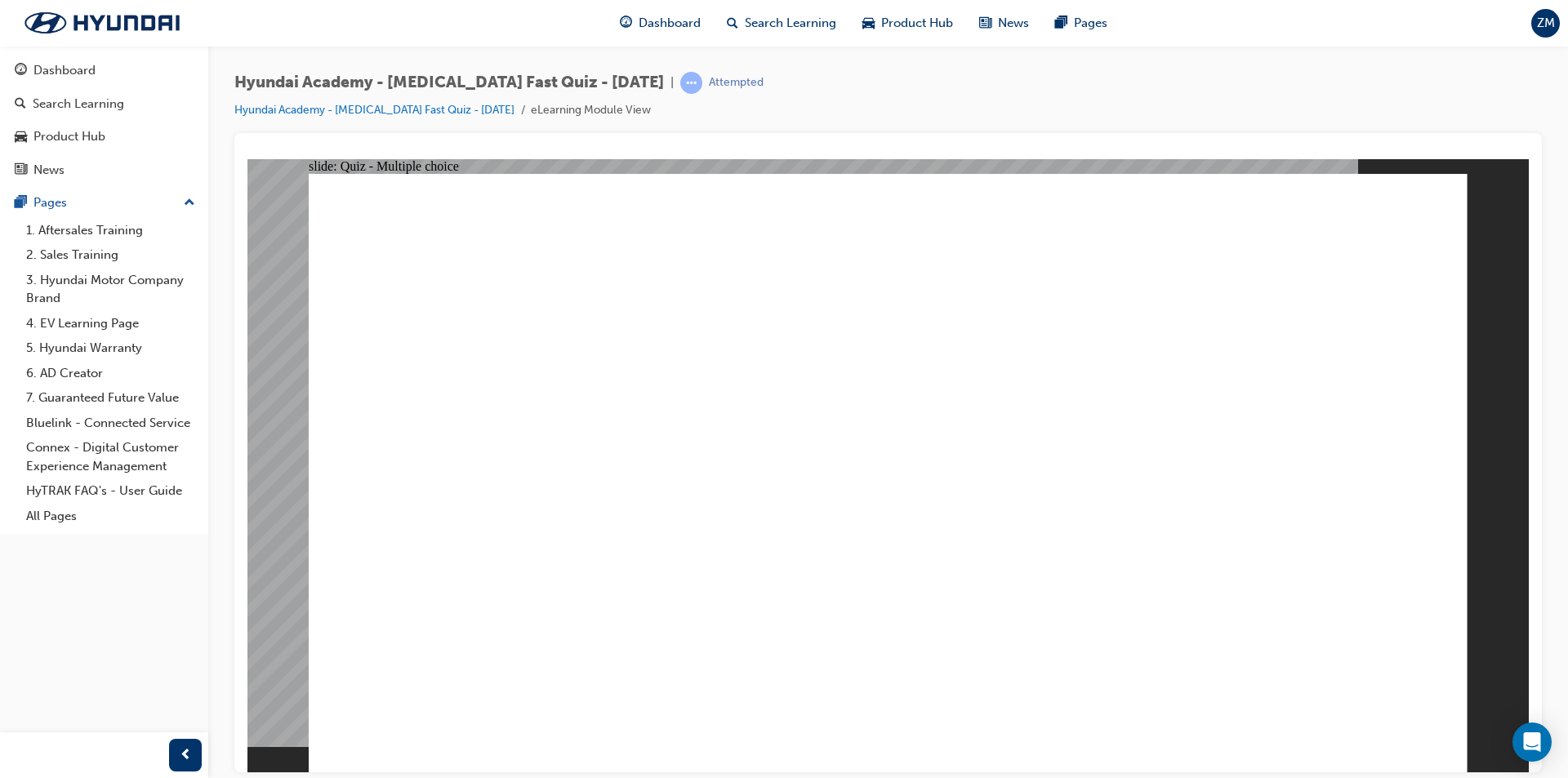
checkbox input "true"
drag, startPoint x: 1428, startPoint y: 688, endPoint x: 1400, endPoint y: 712, distance: 36.9
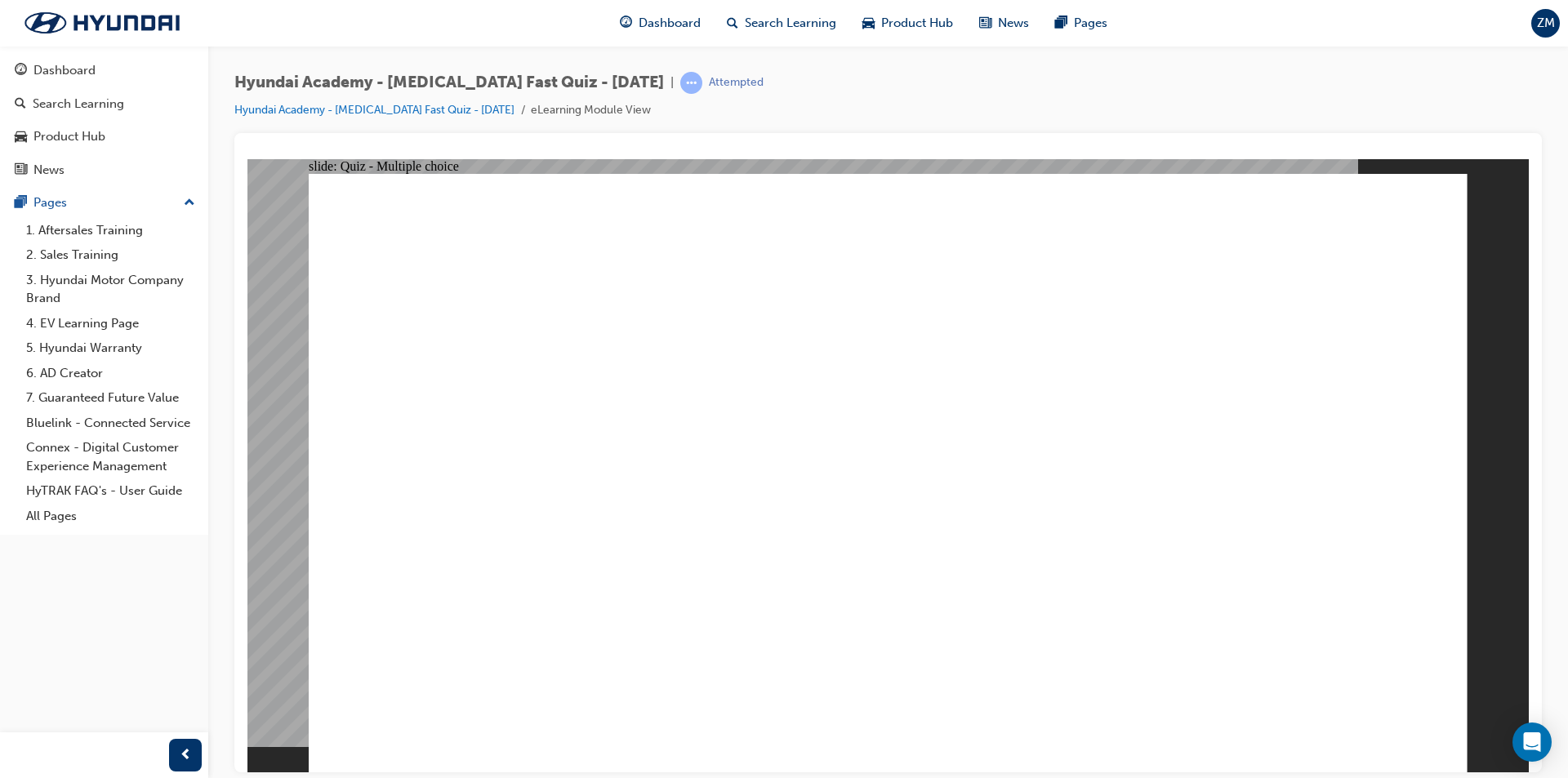
radio input "true"
checkbox input "true"
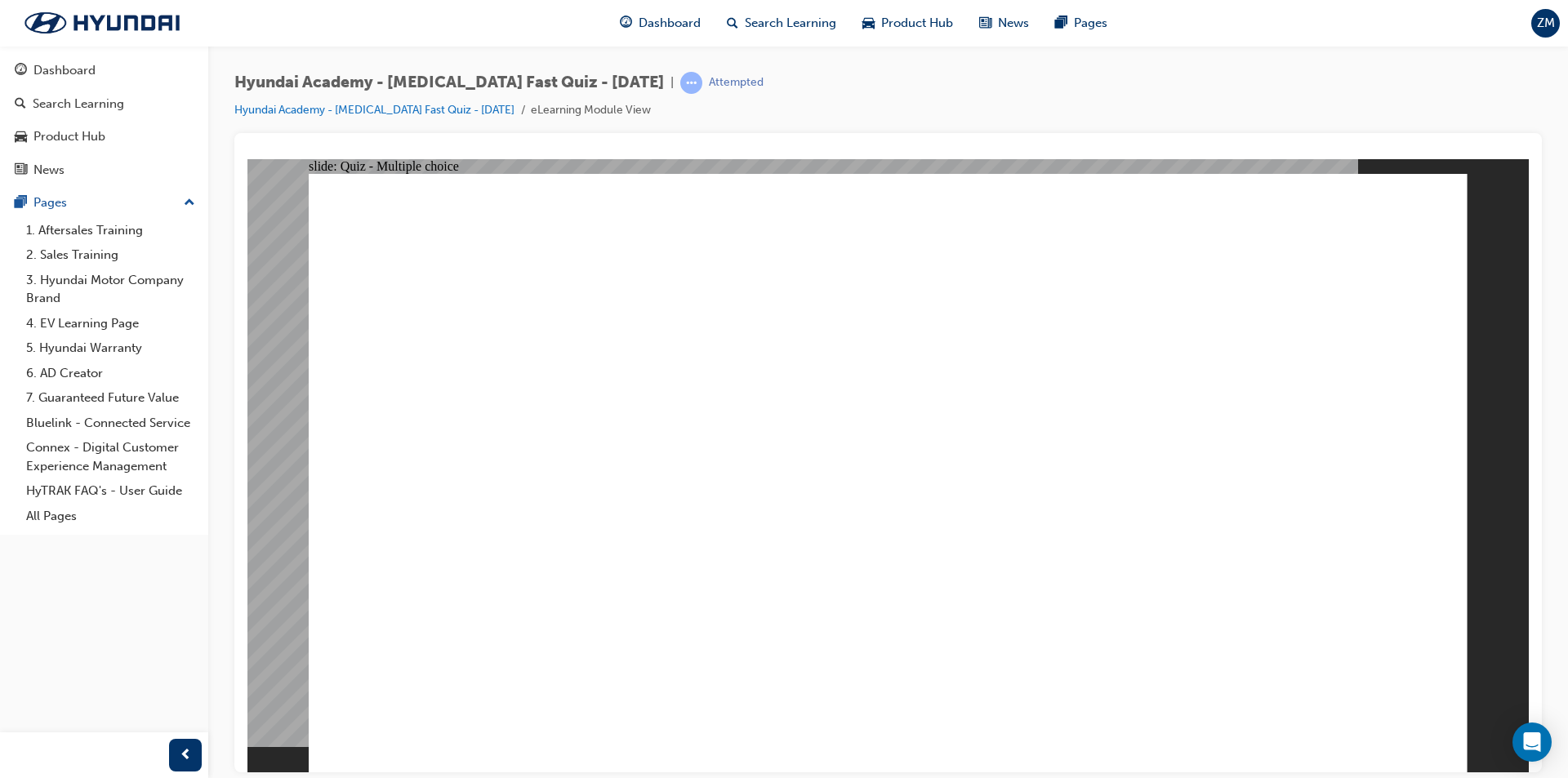
checkbox input "true"
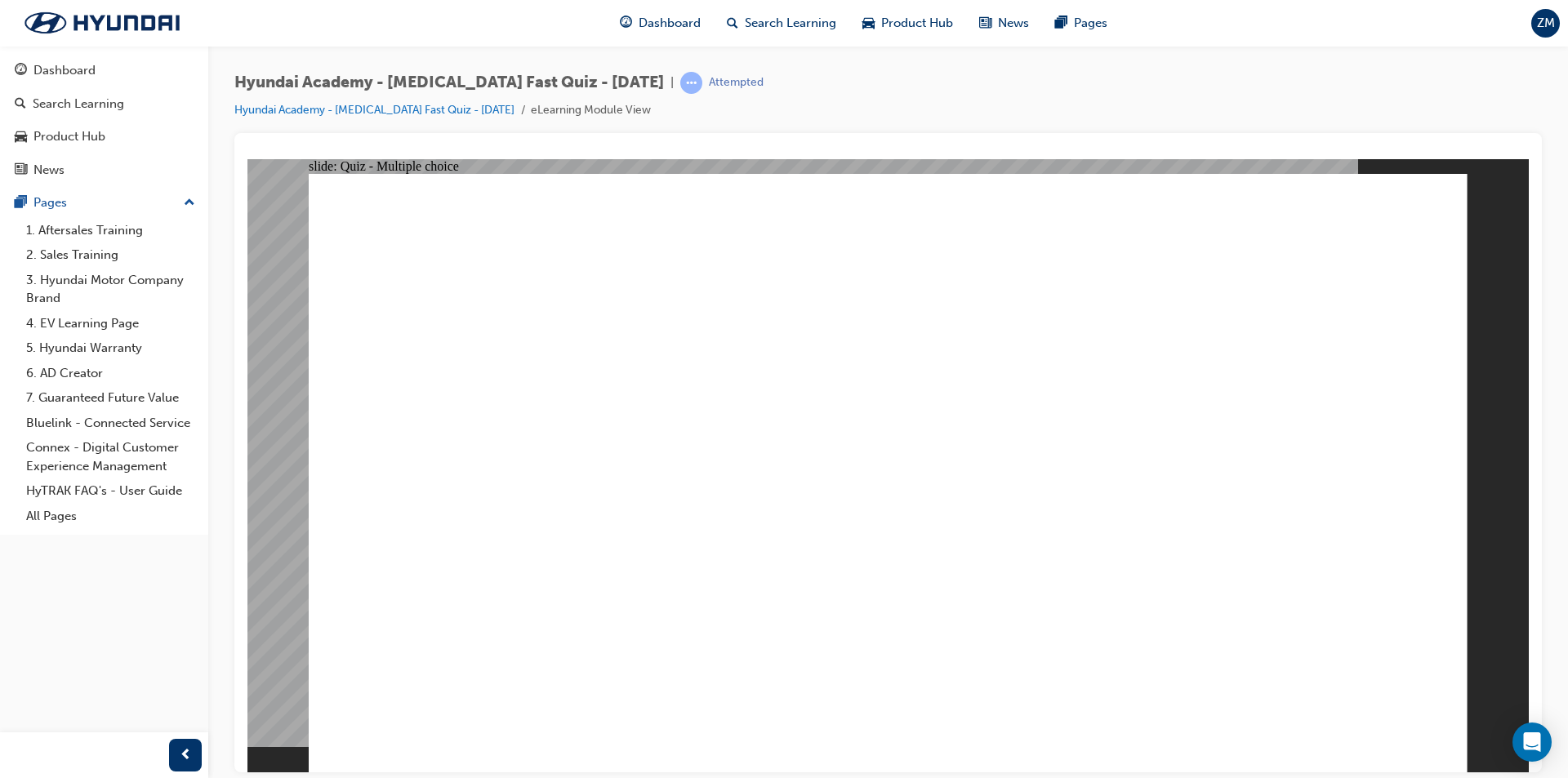
radio input "true"
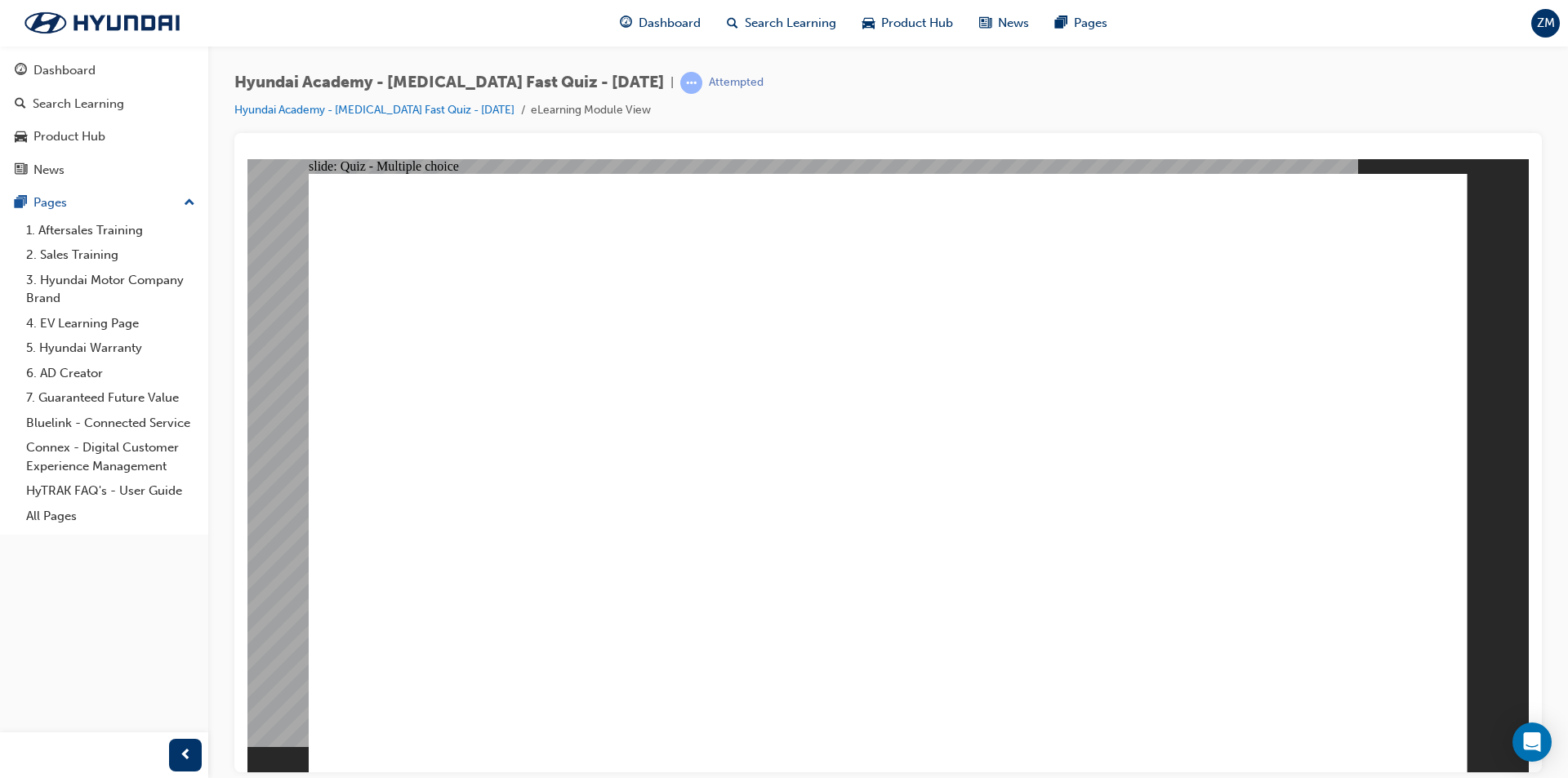
checkbox input "true"
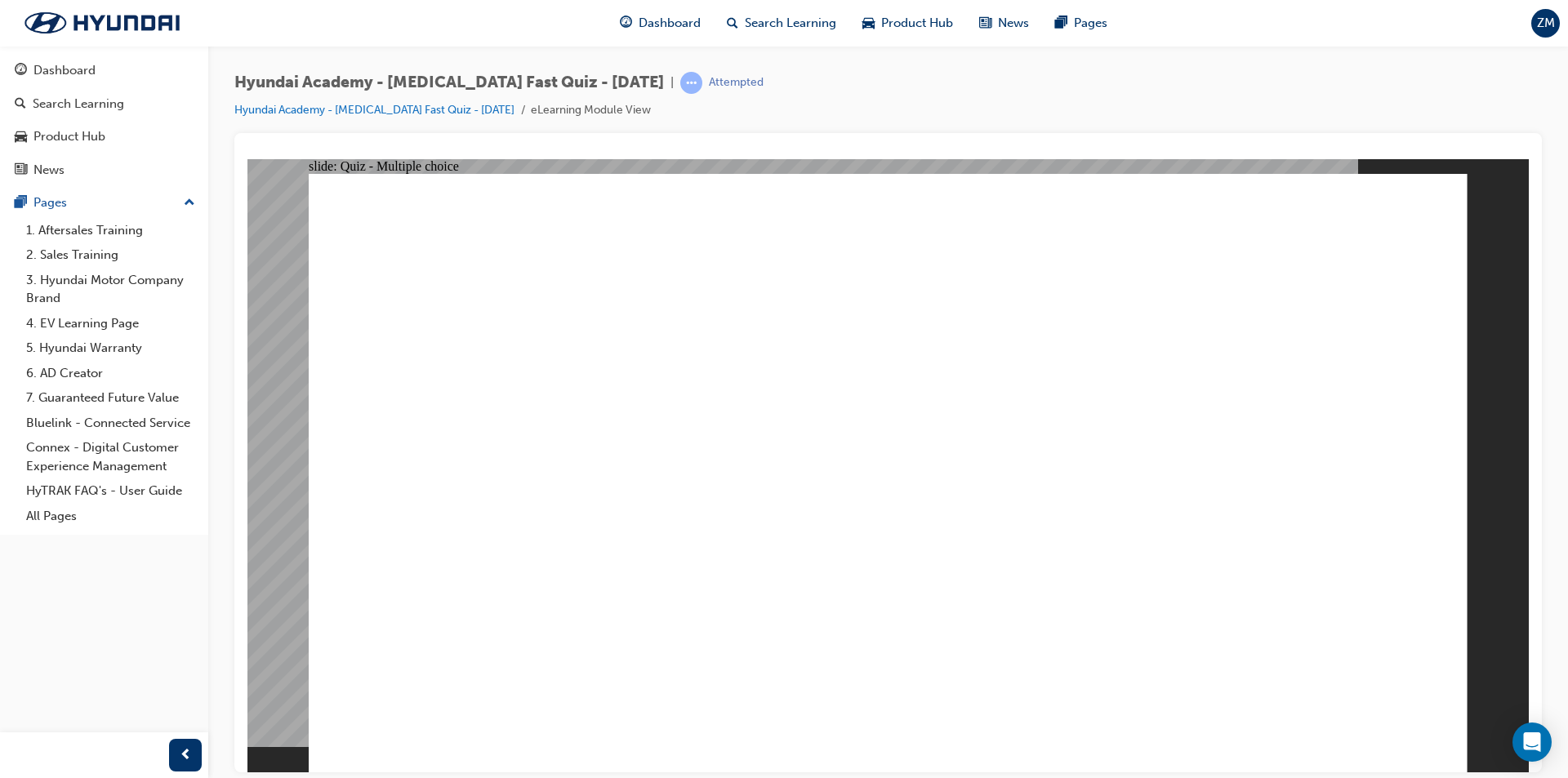
checkbox input "true"
checkbox input "false"
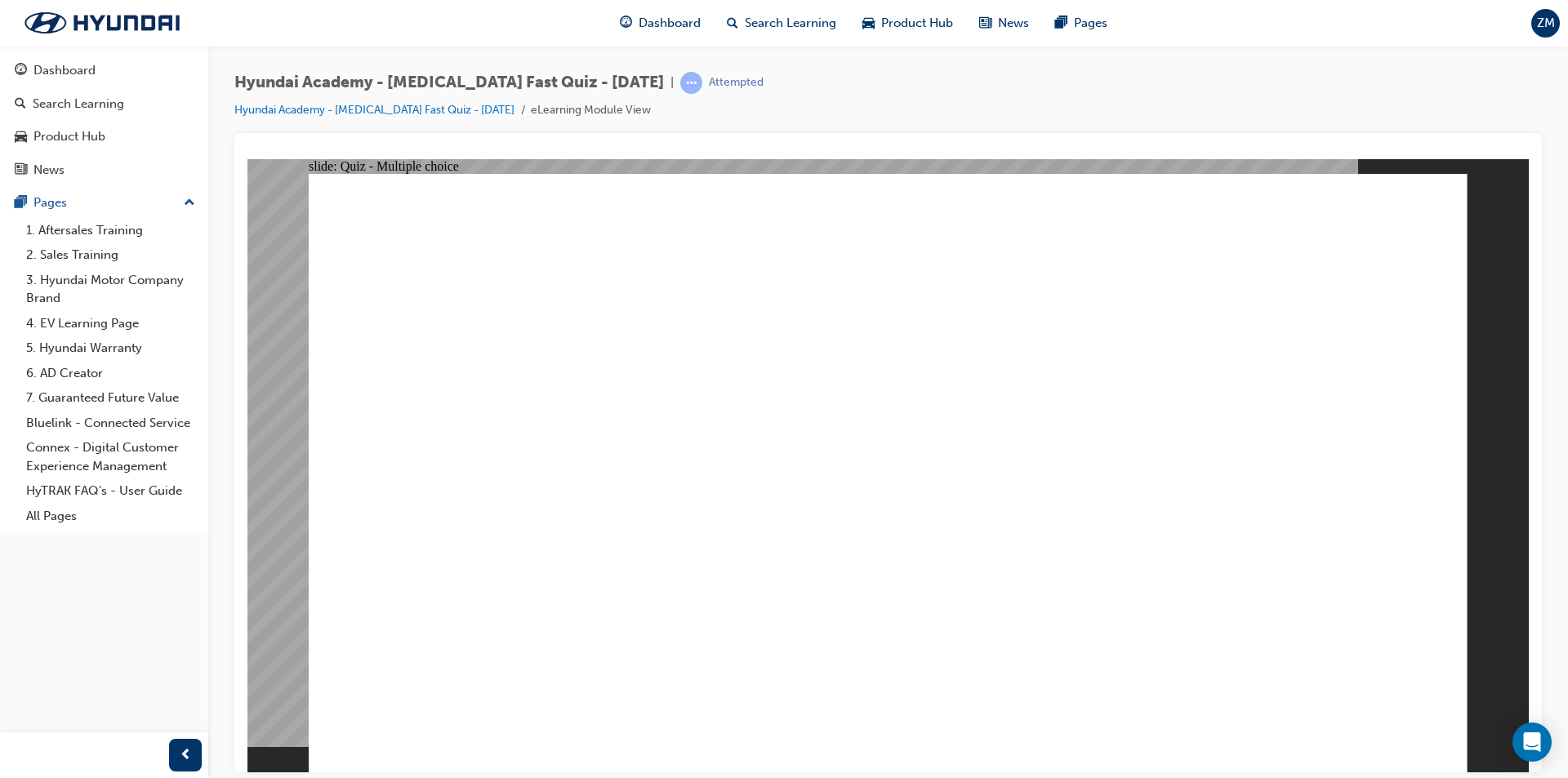
checkbox input "true"
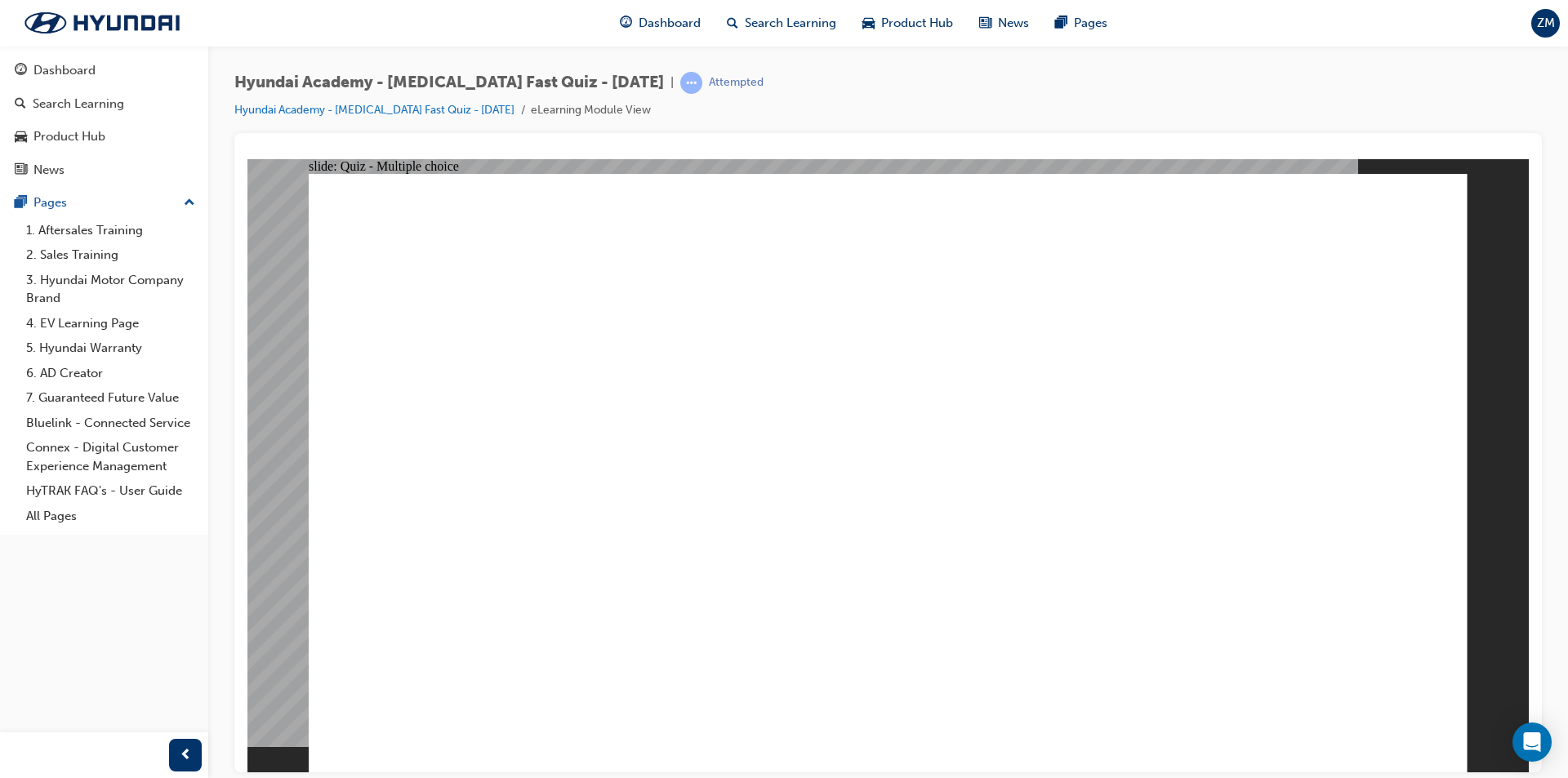
checkbox input "true"
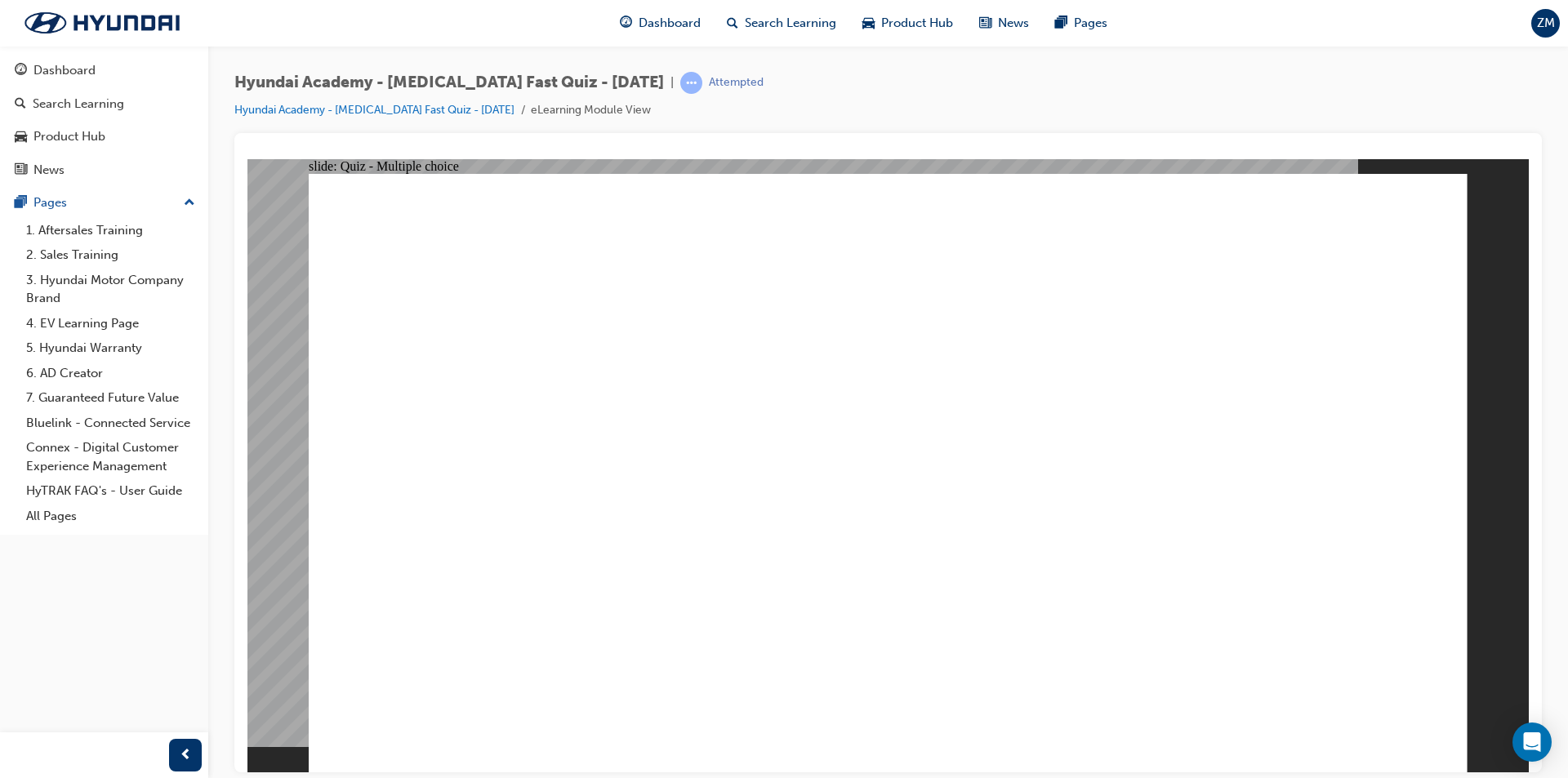
checkbox input "true"
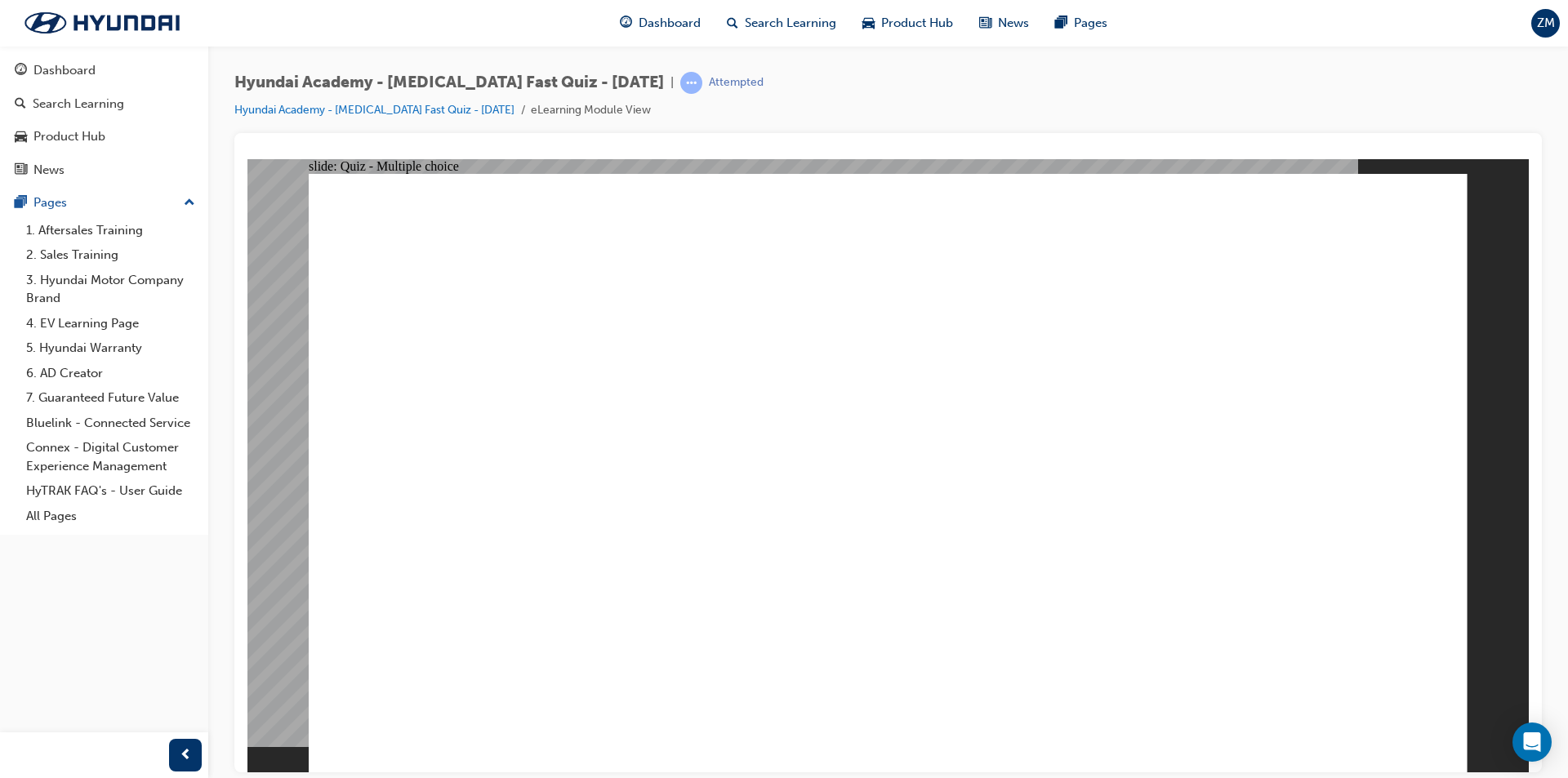
radio input "true"
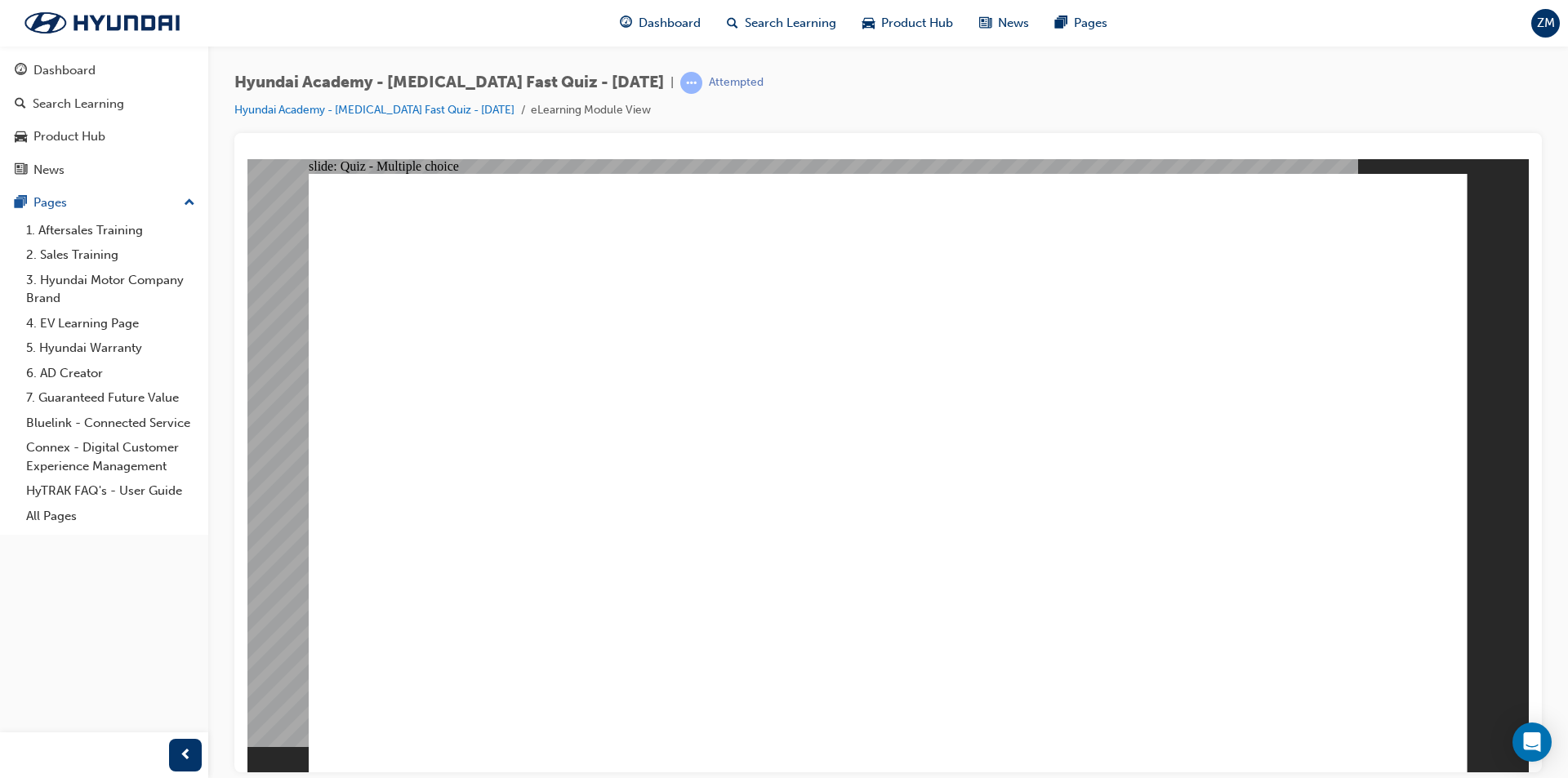
checkbox input "true"
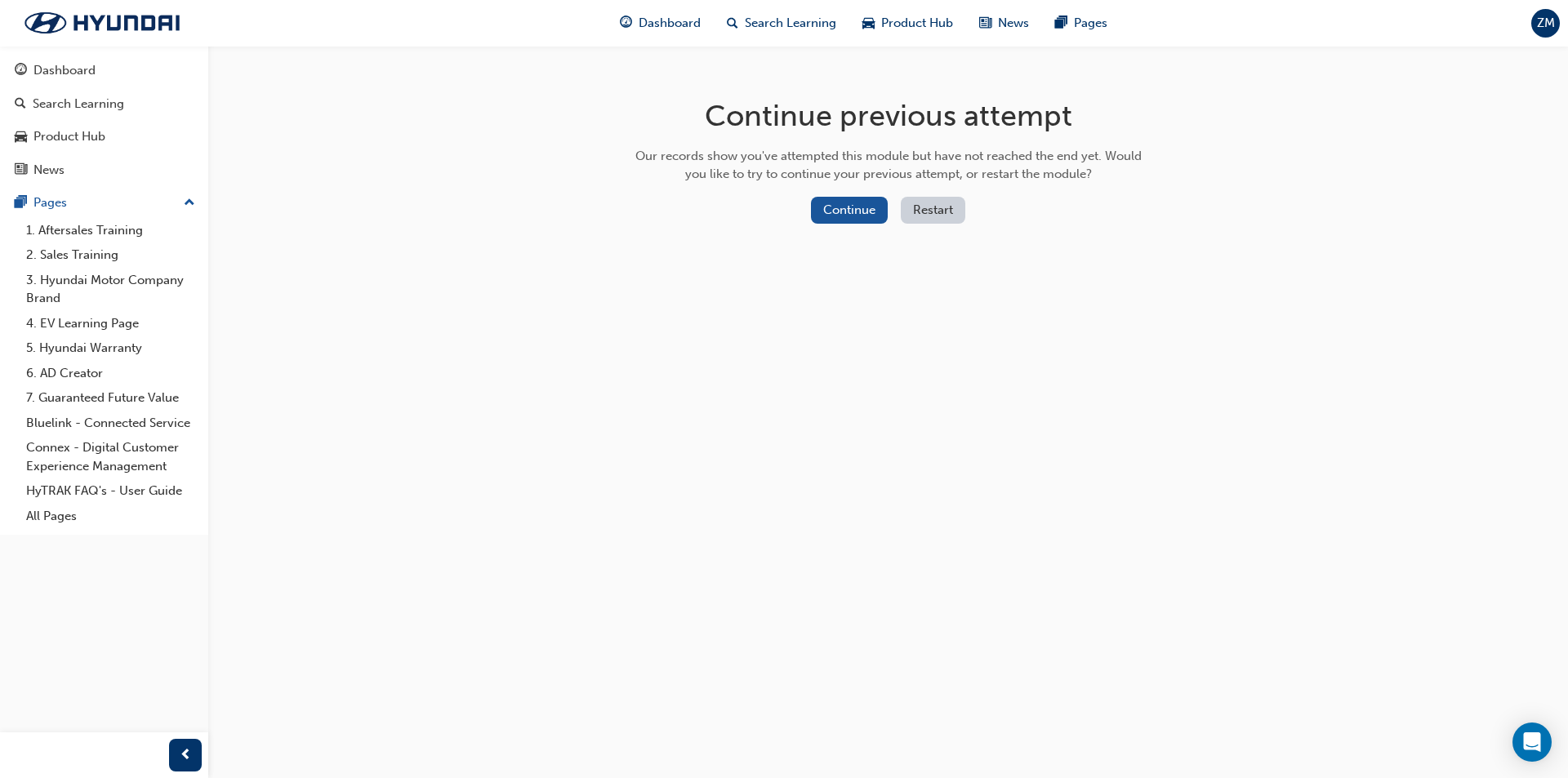
click at [936, 197] on button "Restart" at bounding box center [933, 210] width 65 height 27
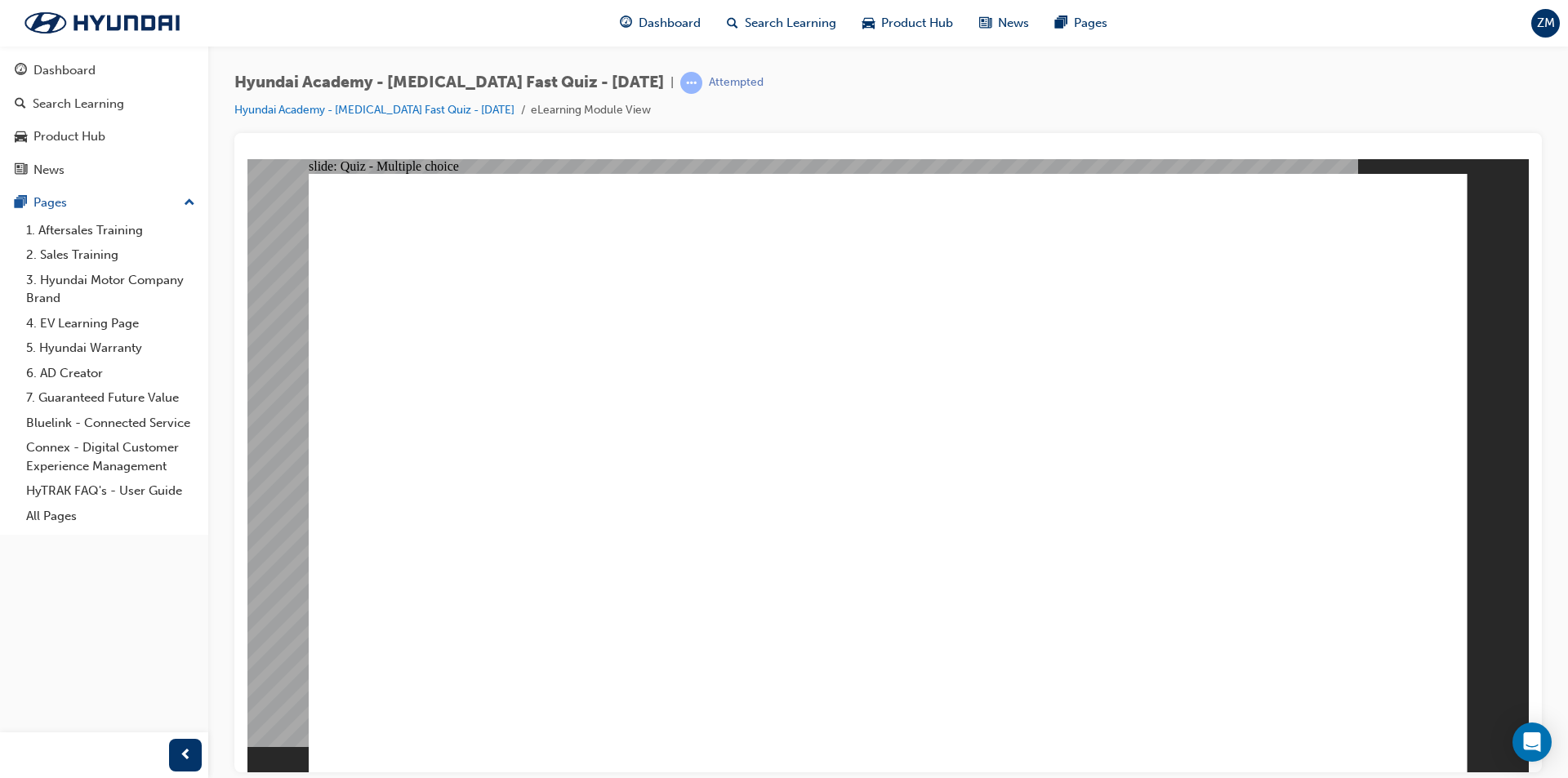
radio input "true"
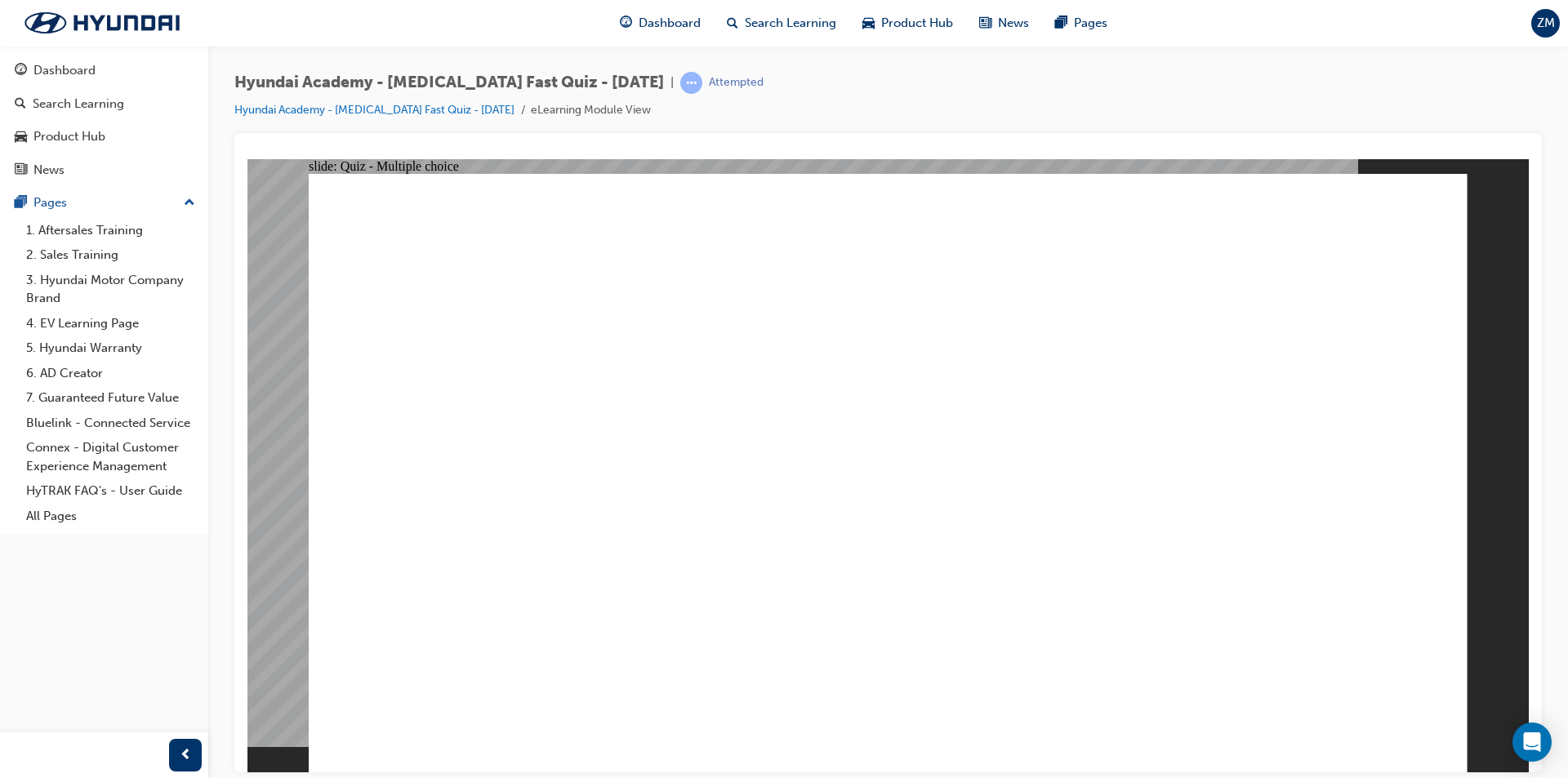
radio input "true"
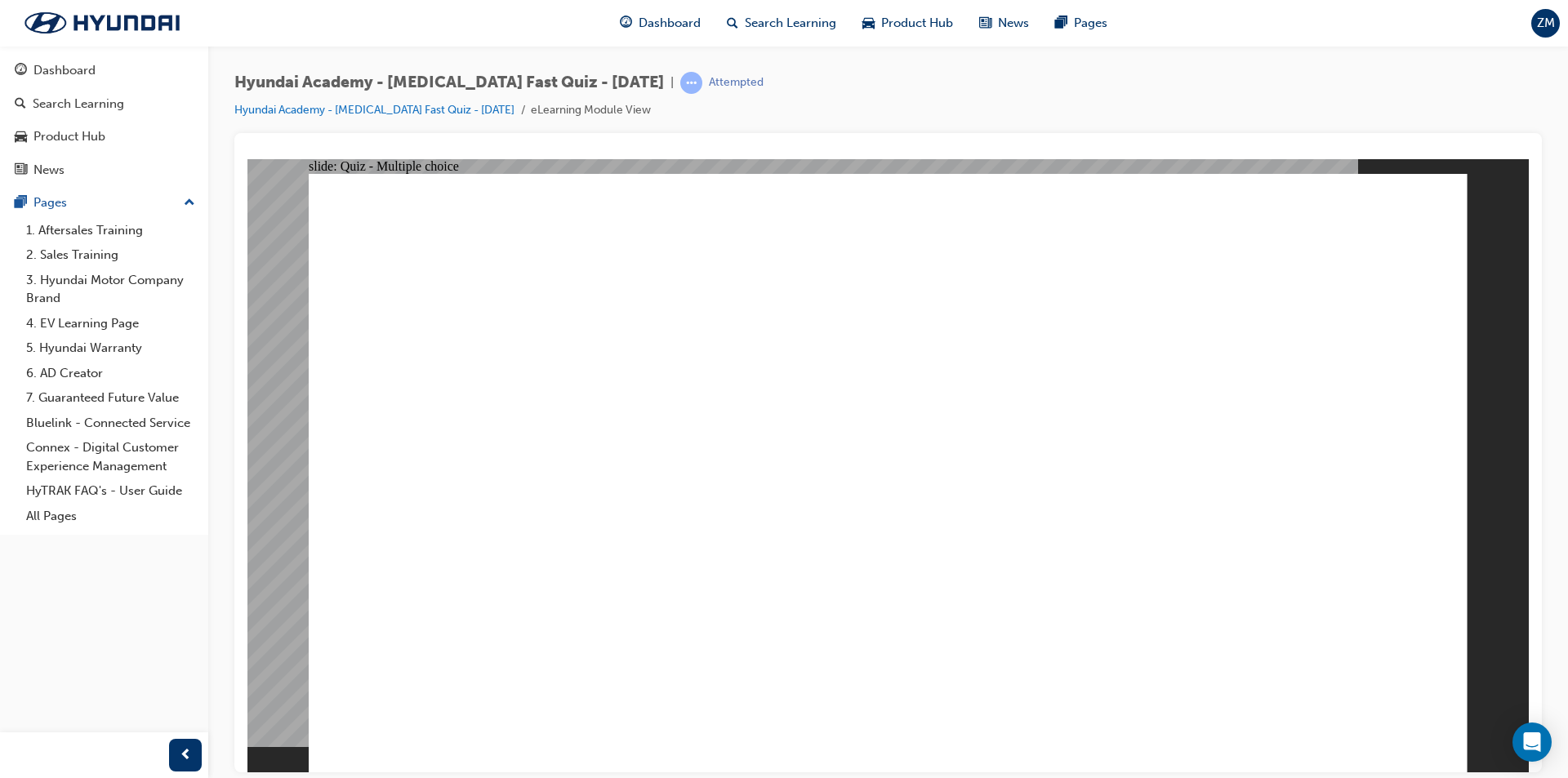
checkbox input "true"
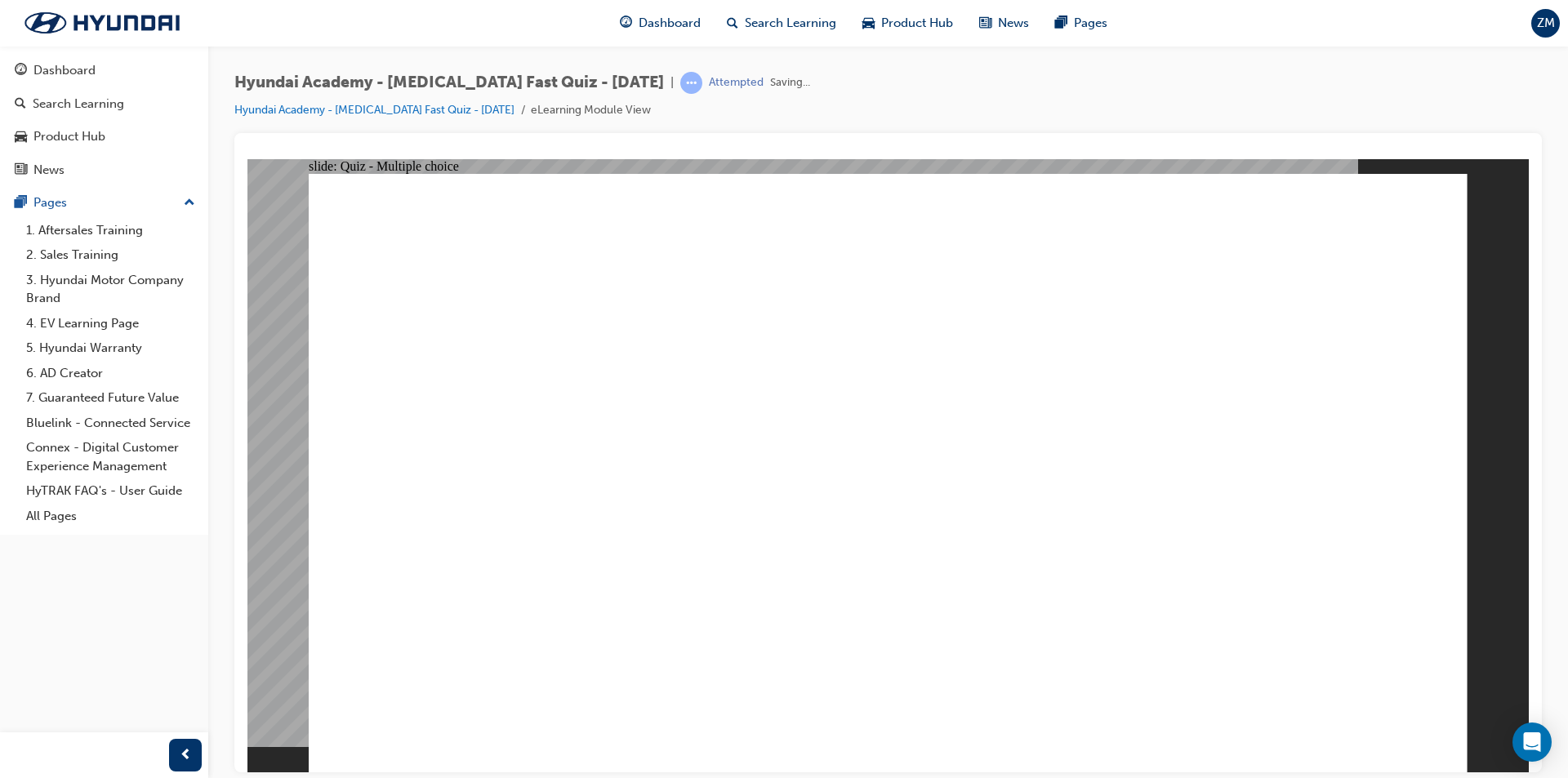
radio input "true"
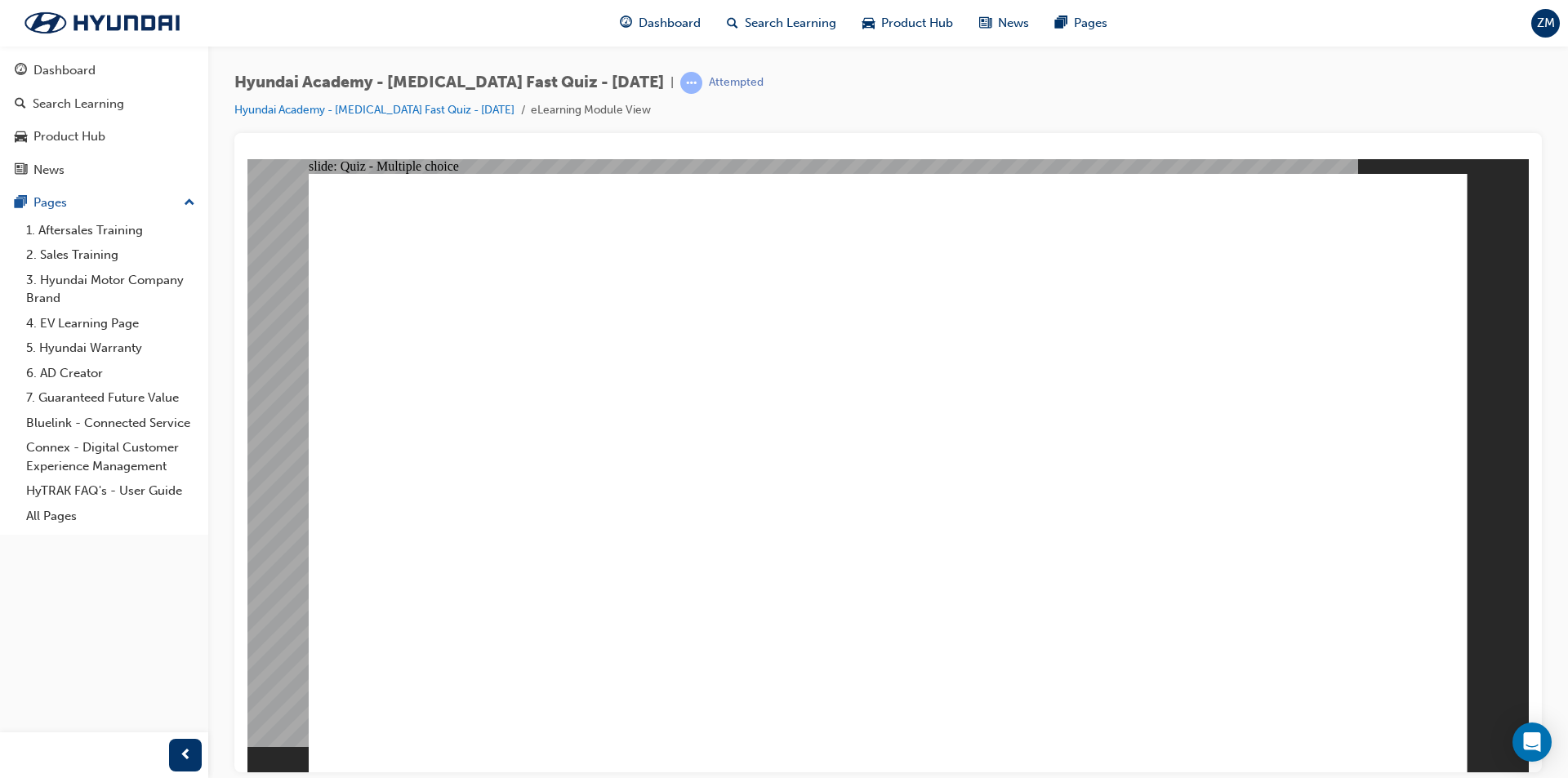
checkbox input "true"
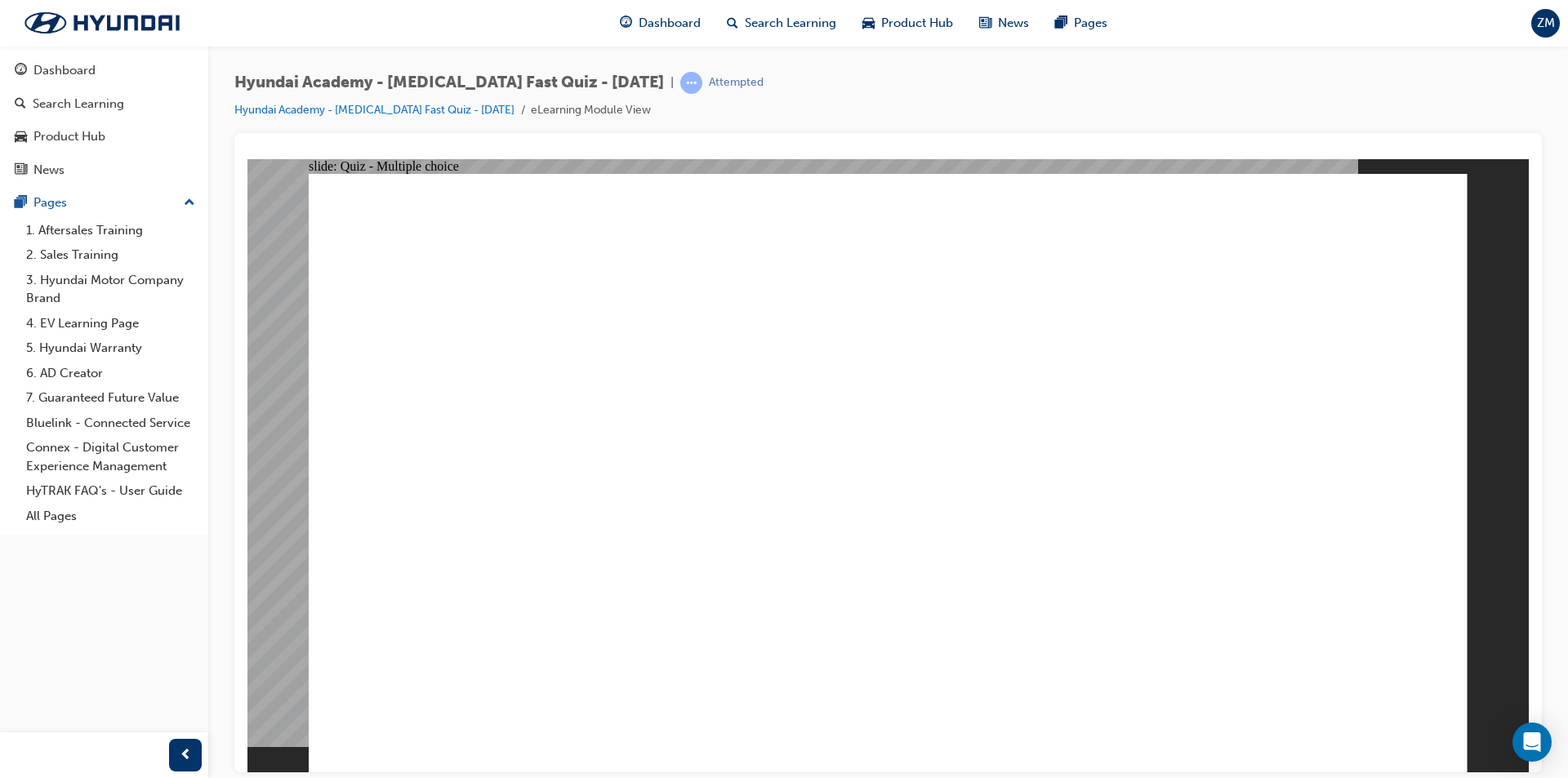
radio input "true"
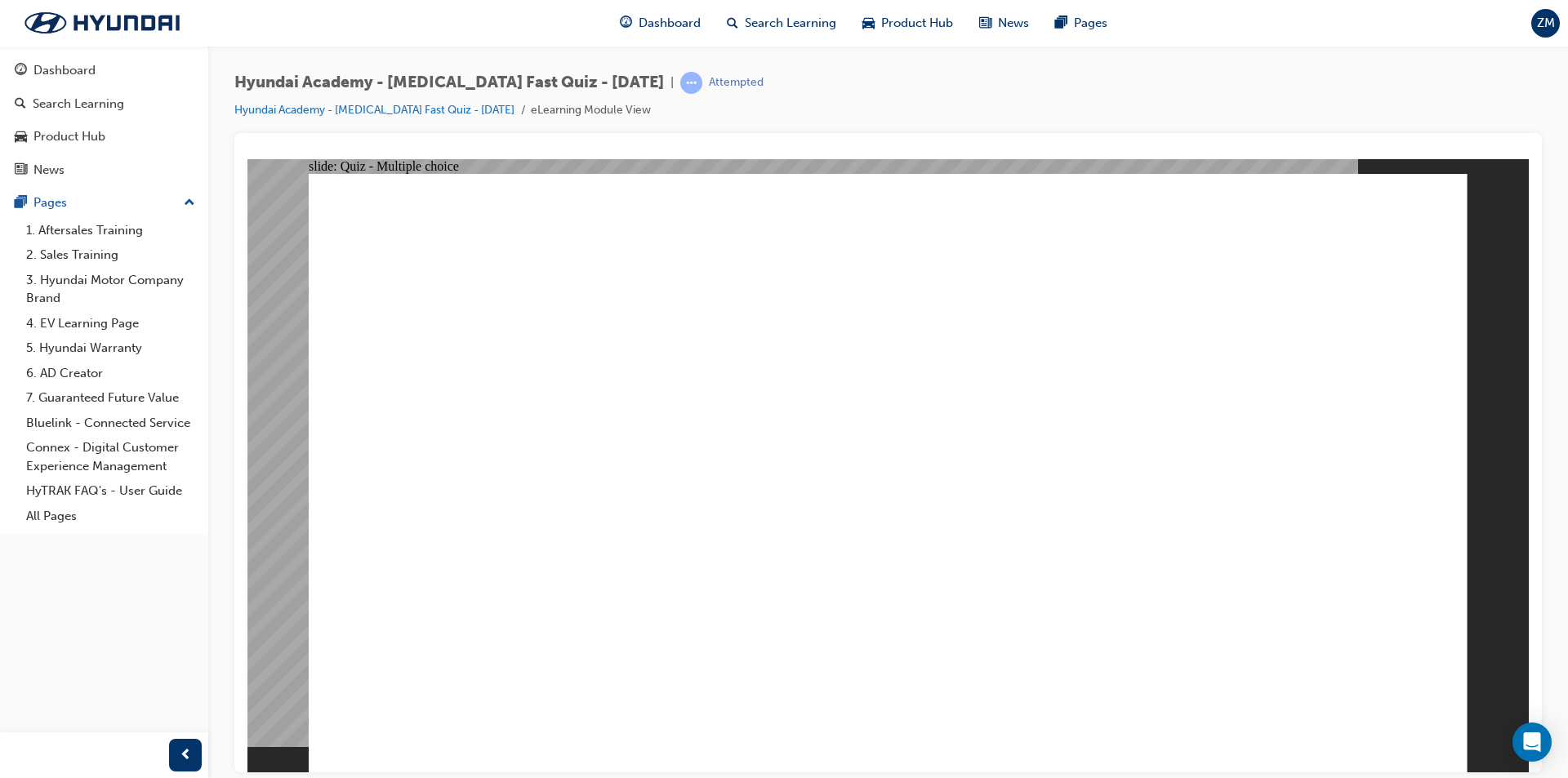
drag, startPoint x: 787, startPoint y: 490, endPoint x: 790, endPoint y: 481, distance: 9.5
checkbox input "true"
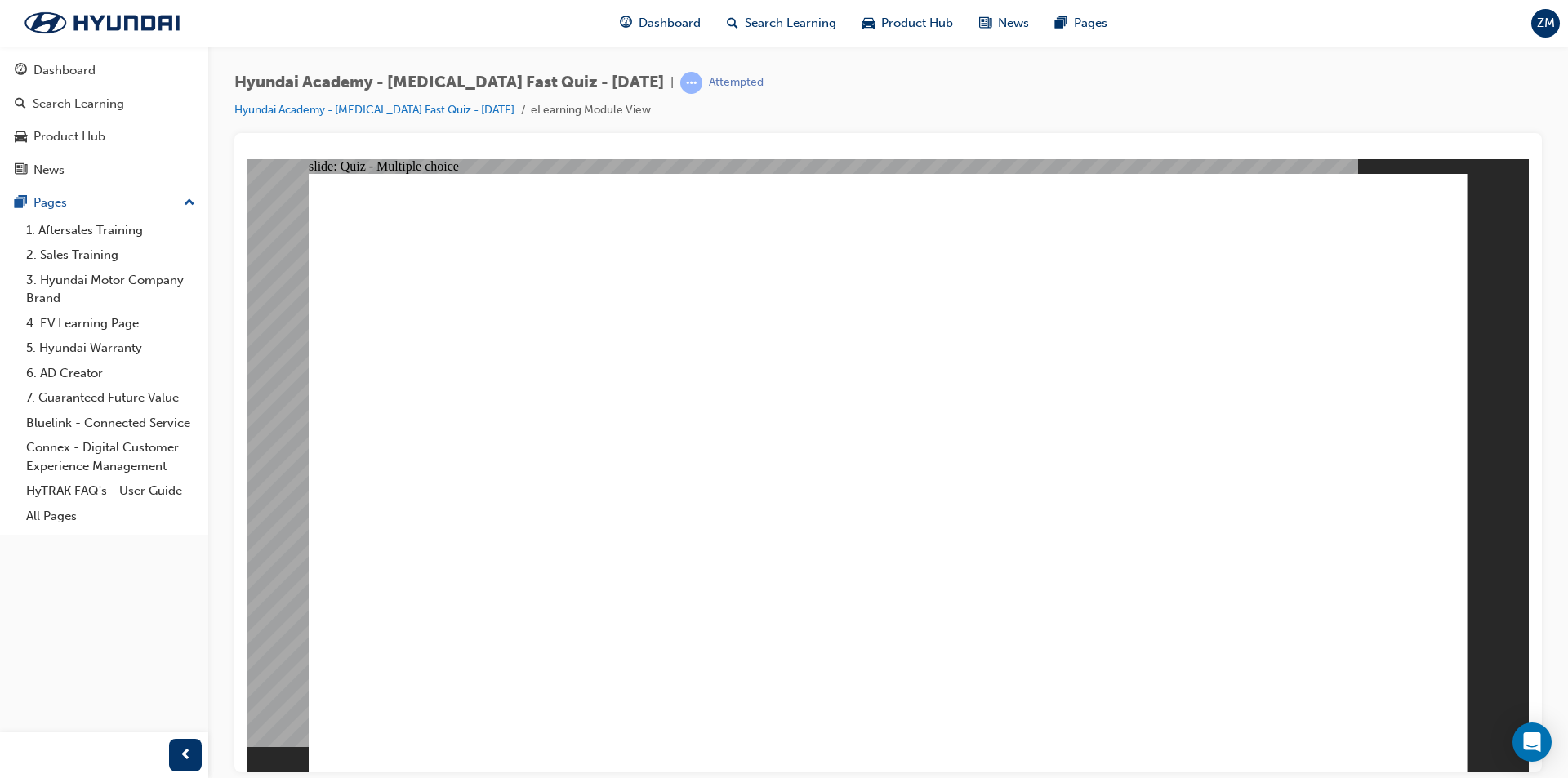
checkbox input "true"
checkbox input "false"
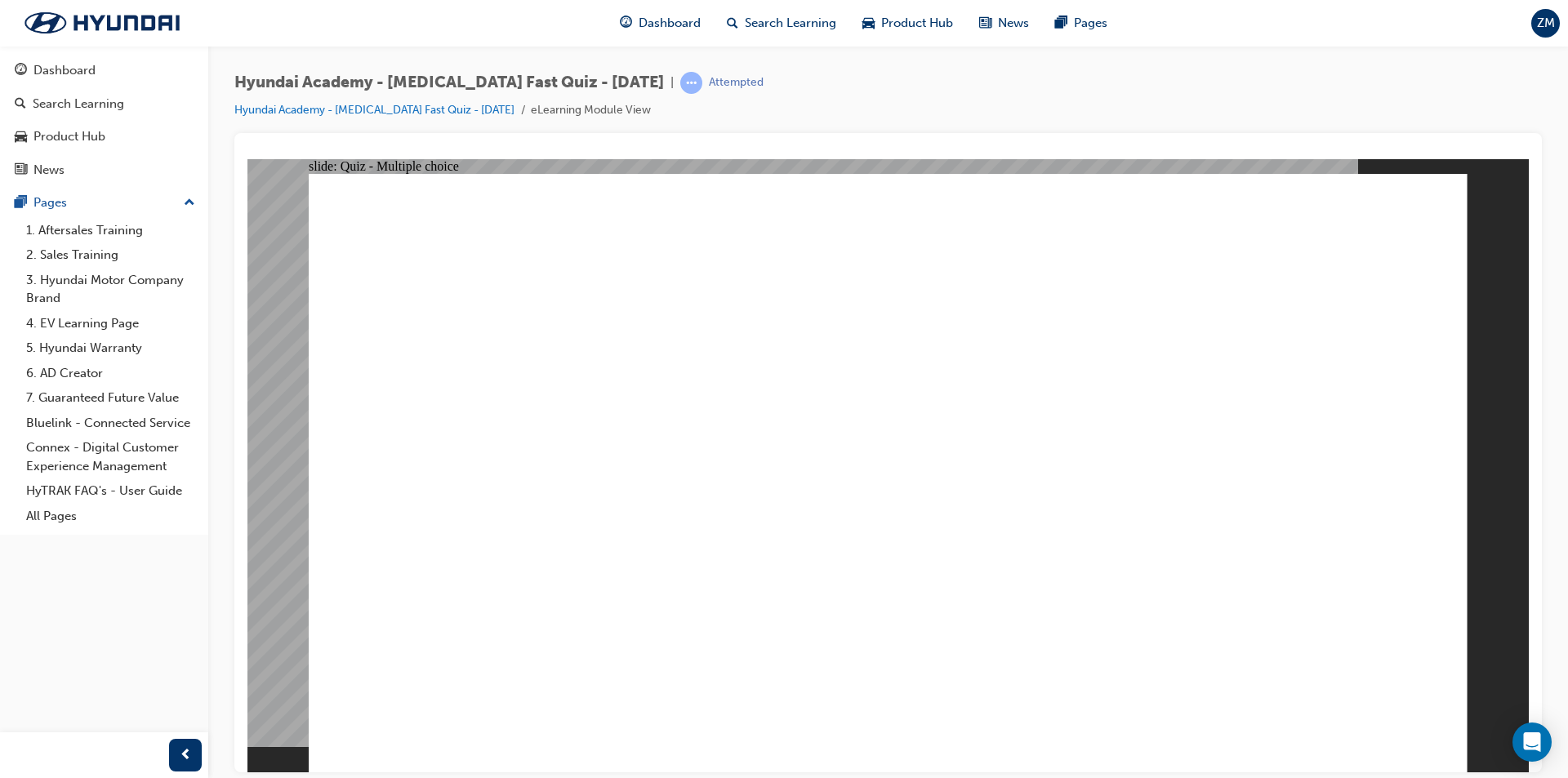
checkbox input "true"
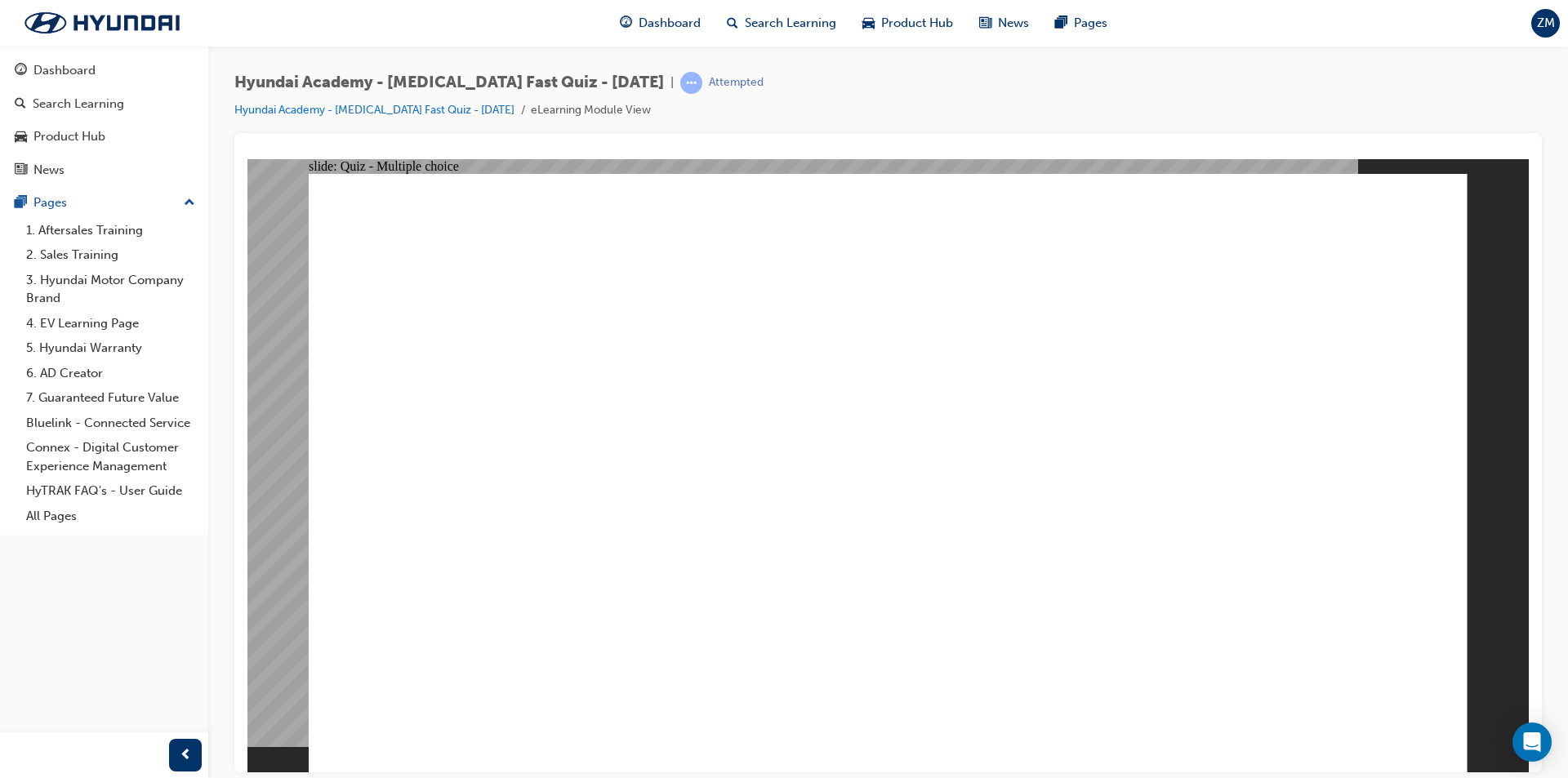
checkbox input "true"
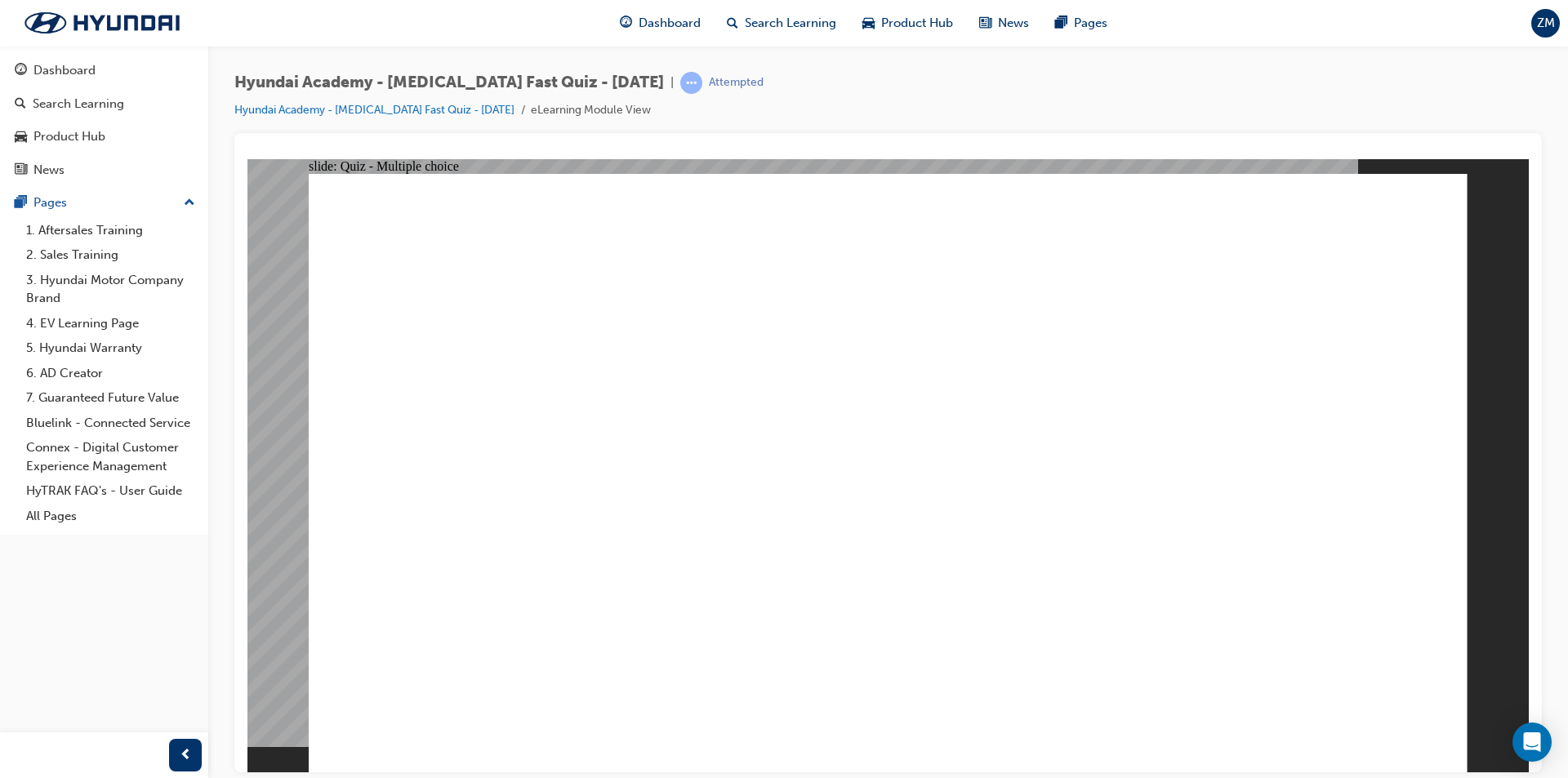
checkbox input "true"
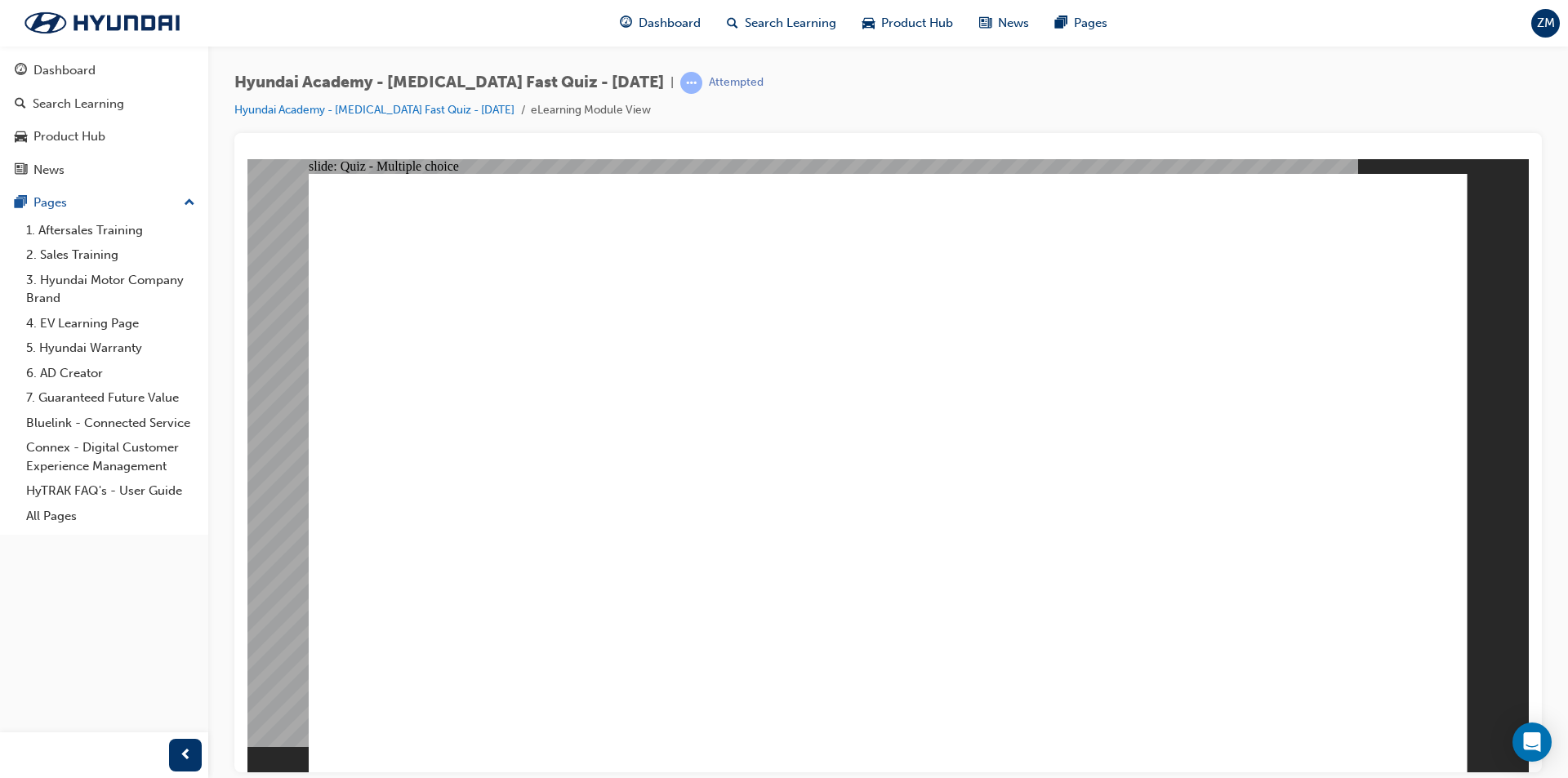
radio input "true"
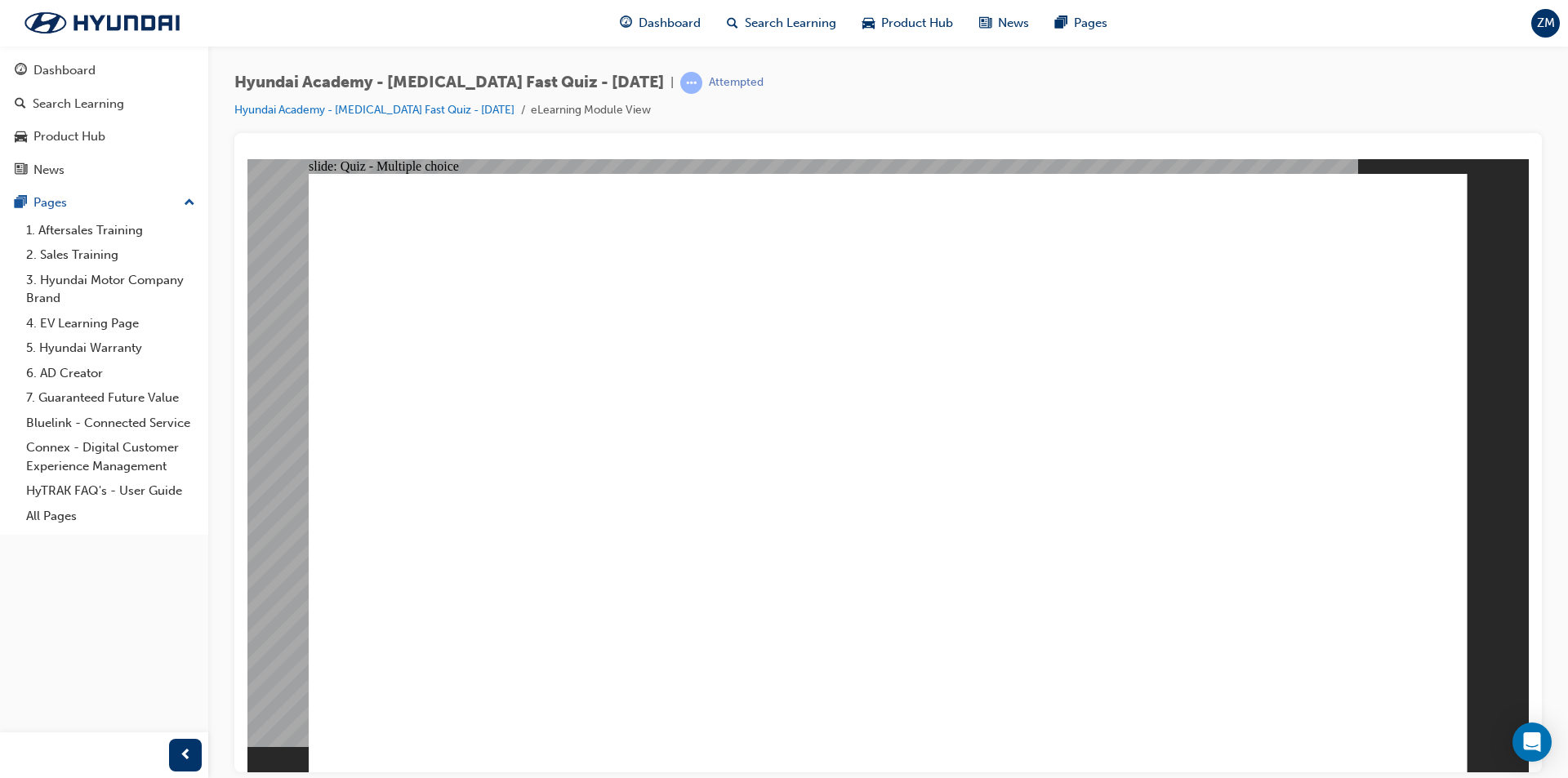
checkbox input "true"
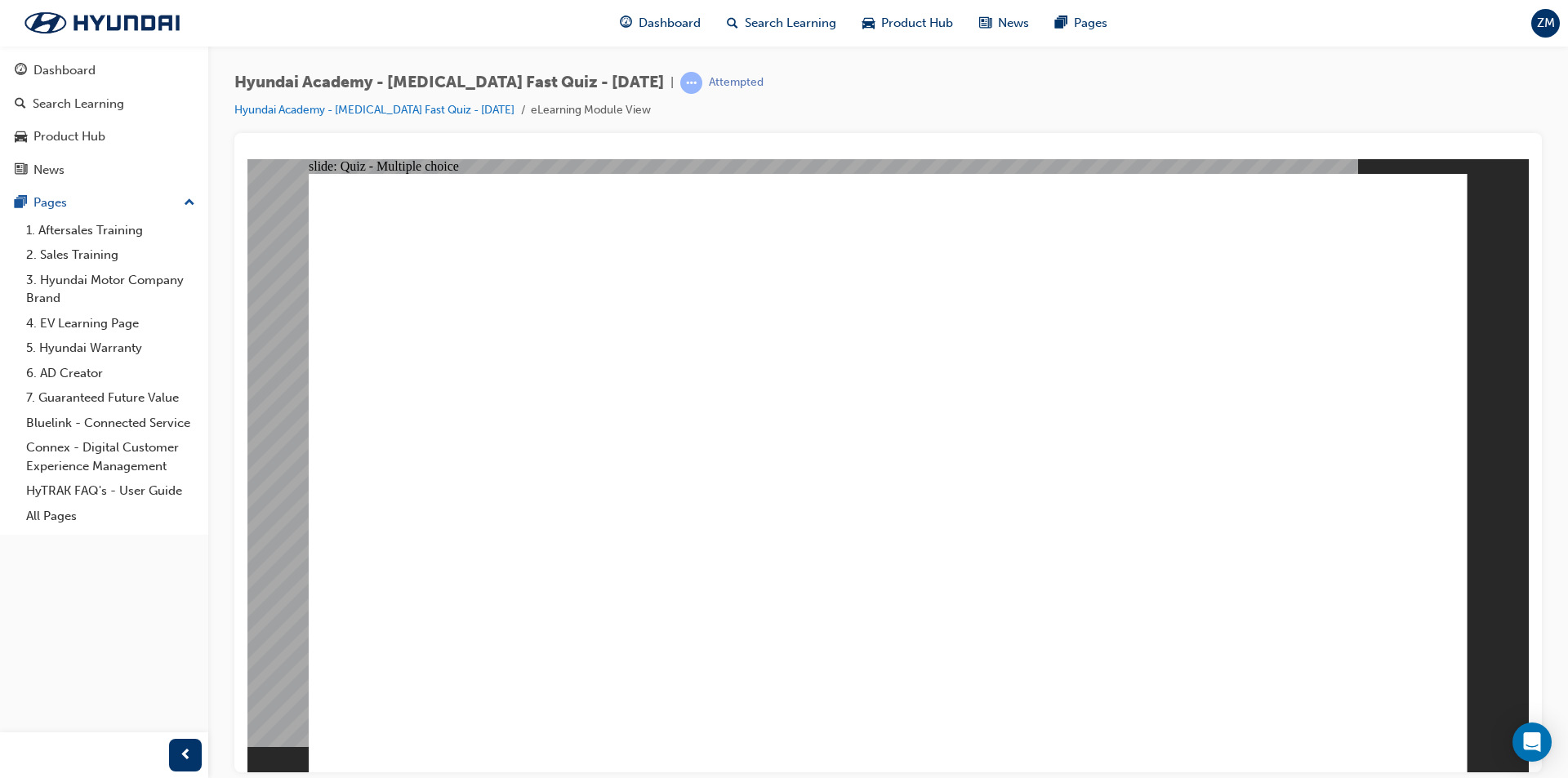
checkbox input "true"
radio input "true"
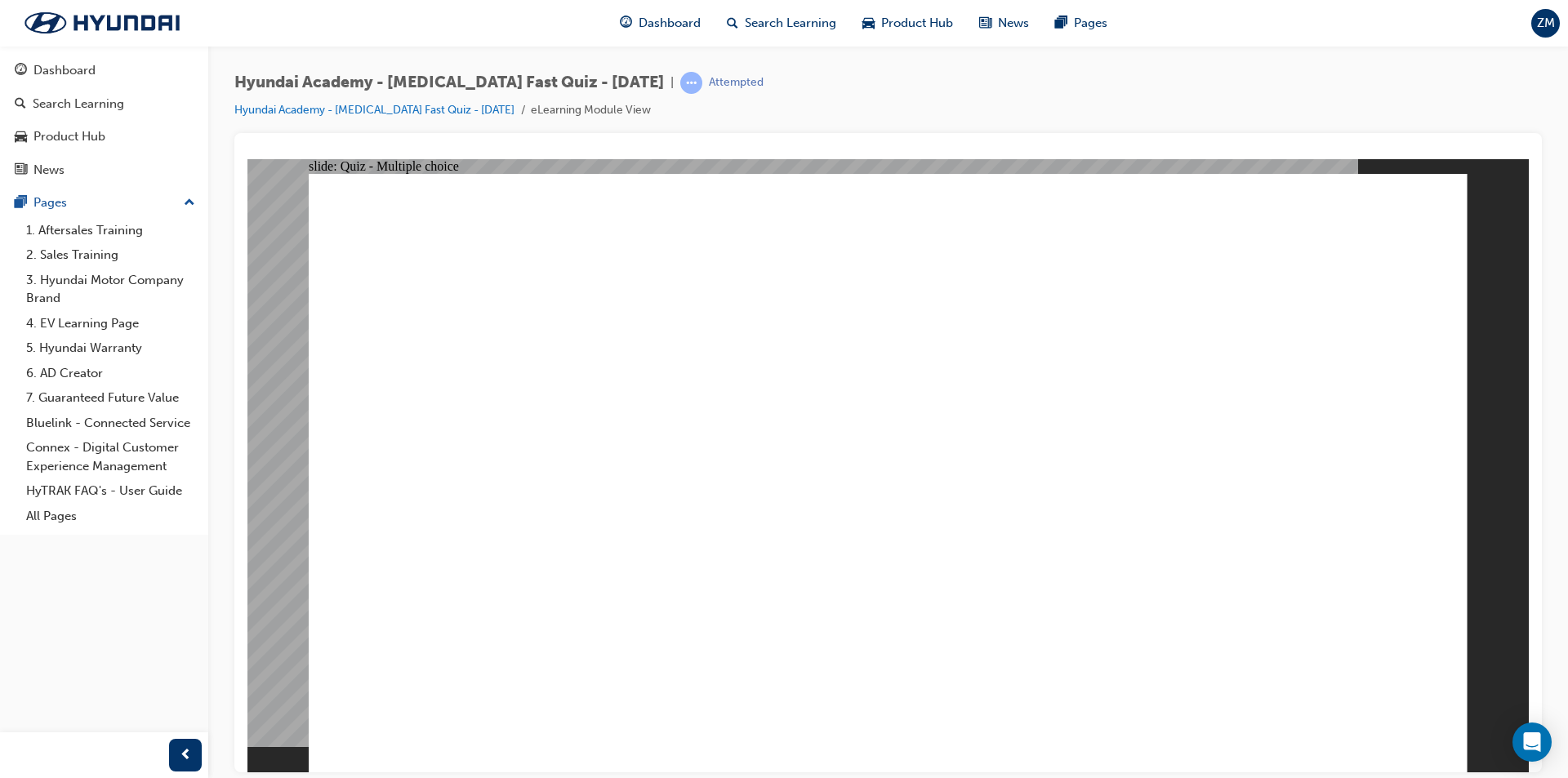
radio input "true"
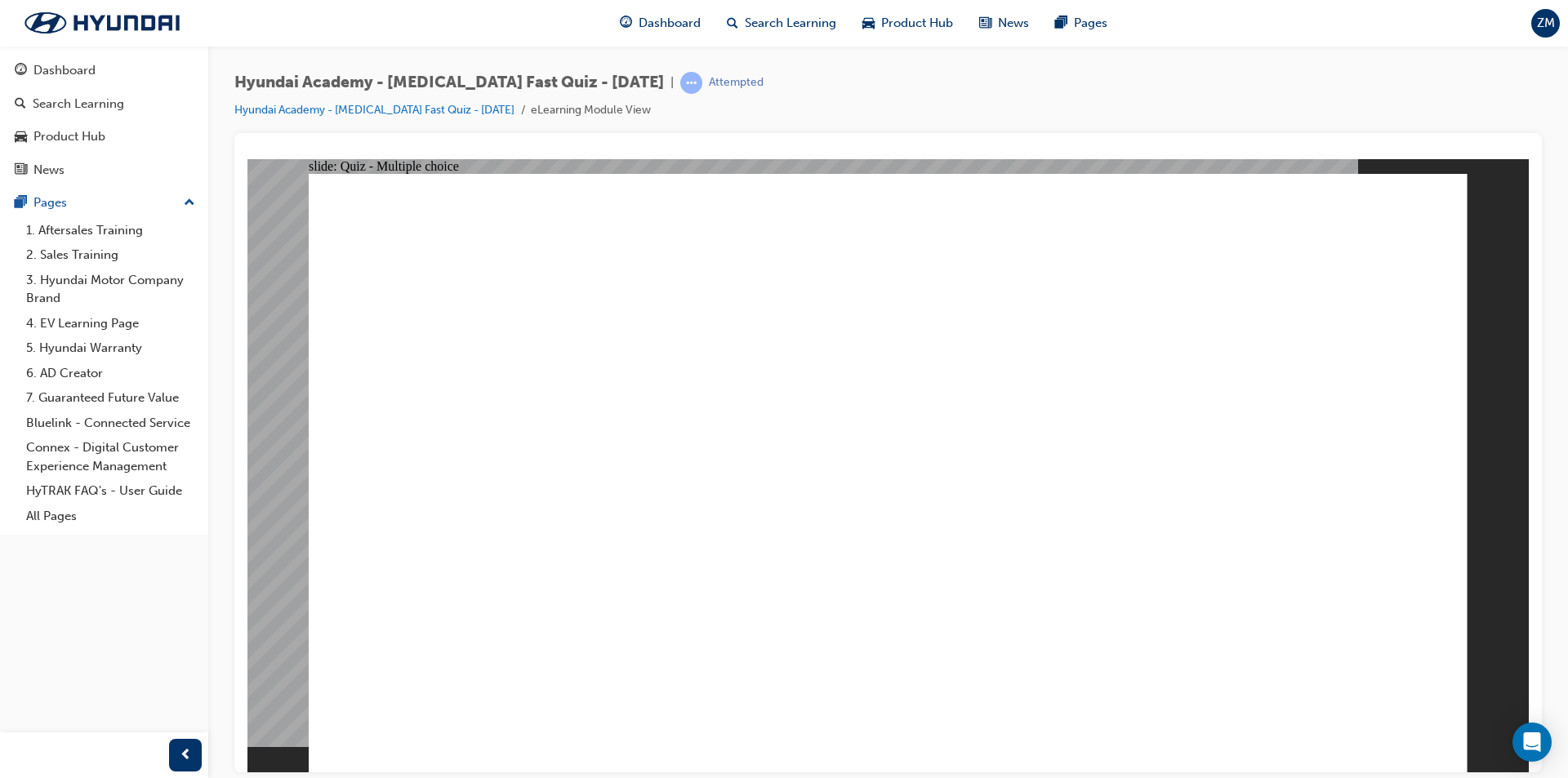
radio input "true"
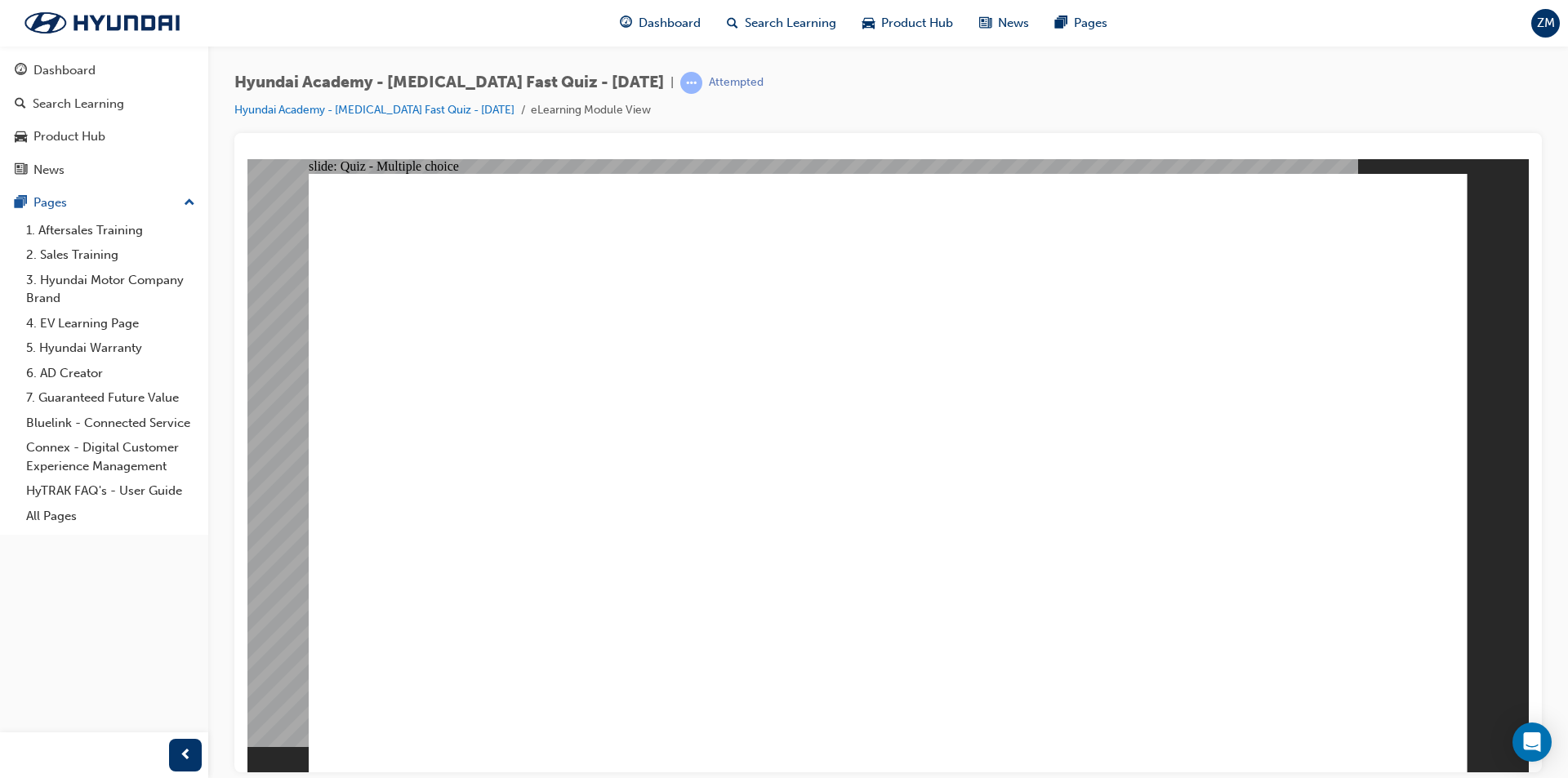
radio input "true"
